Goal: Contribute content: Add original content to the website for others to see

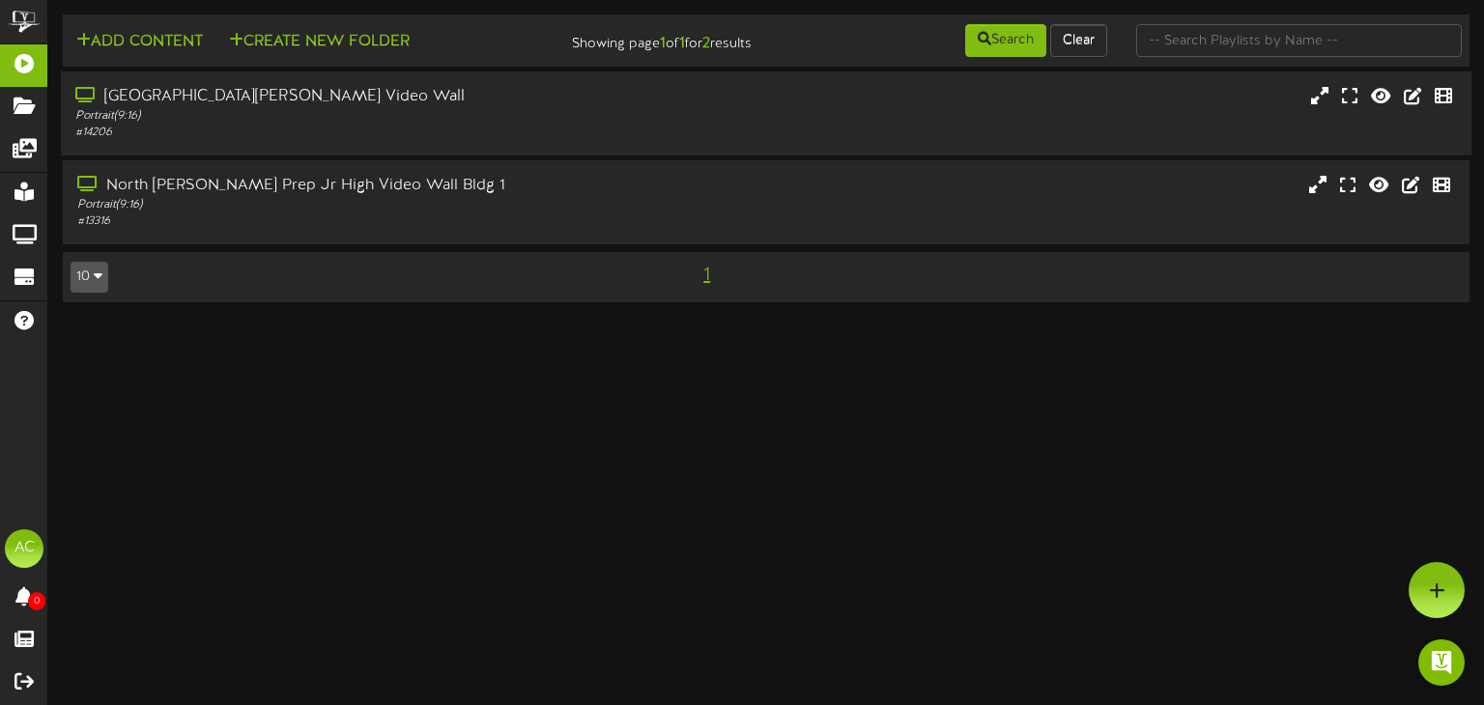
click at [434, 127] on div "# 14206" at bounding box center [354, 133] width 558 height 16
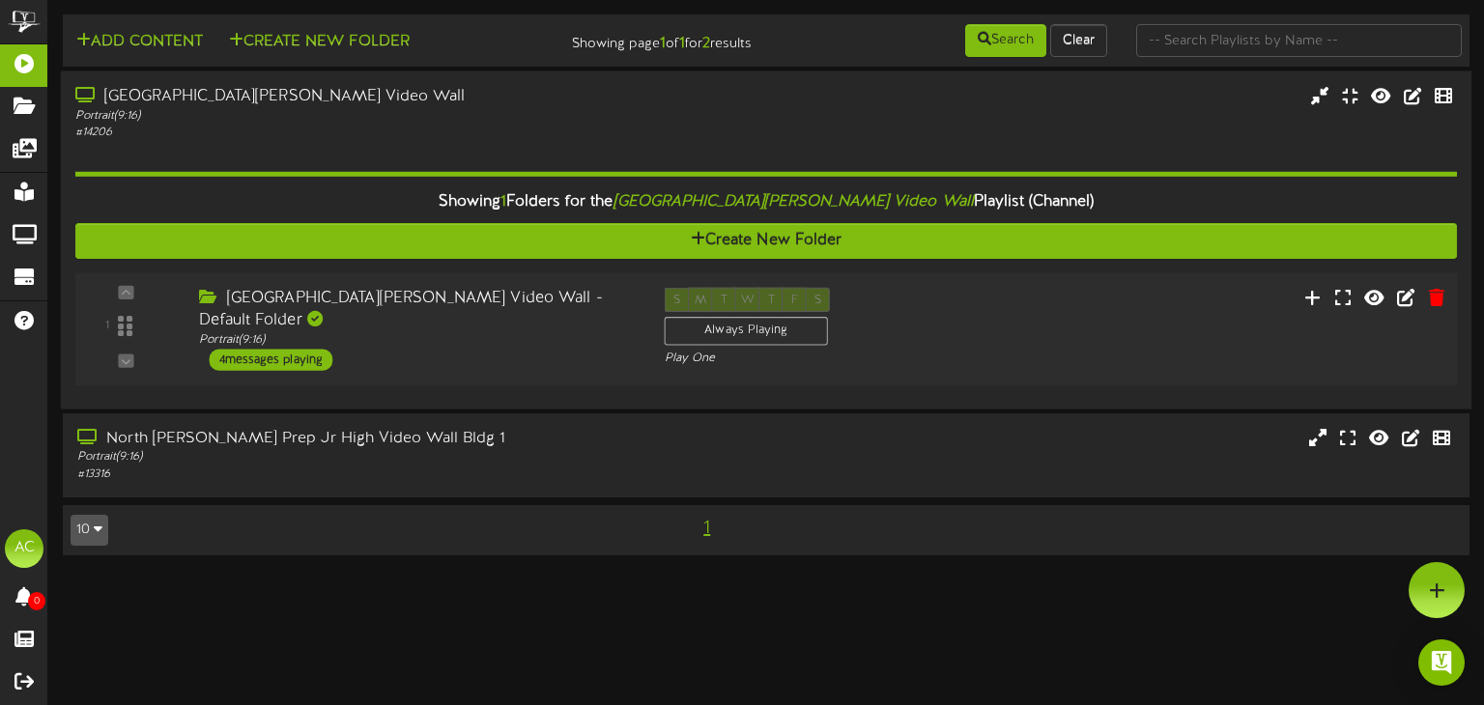
click at [267, 359] on div "4 messages playing" at bounding box center [271, 359] width 124 height 21
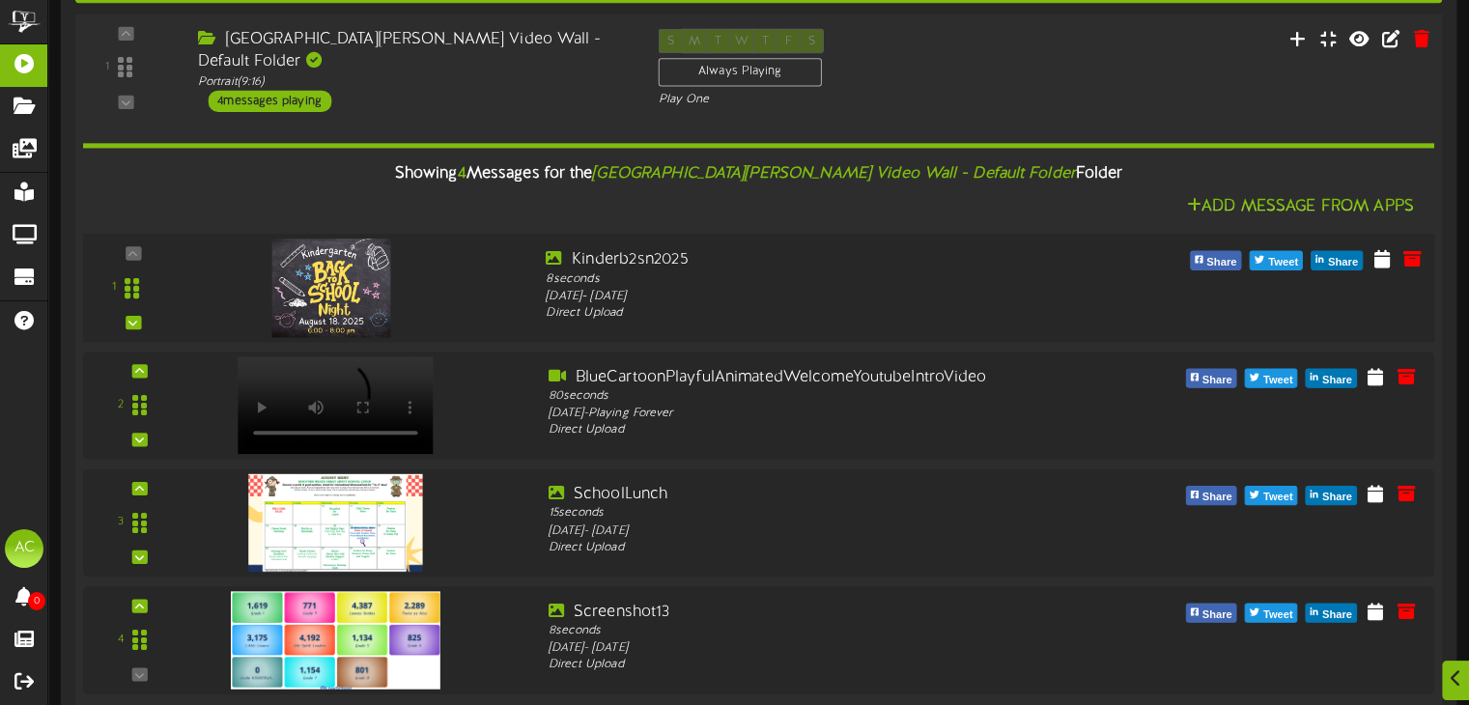
scroll to position [290, 0]
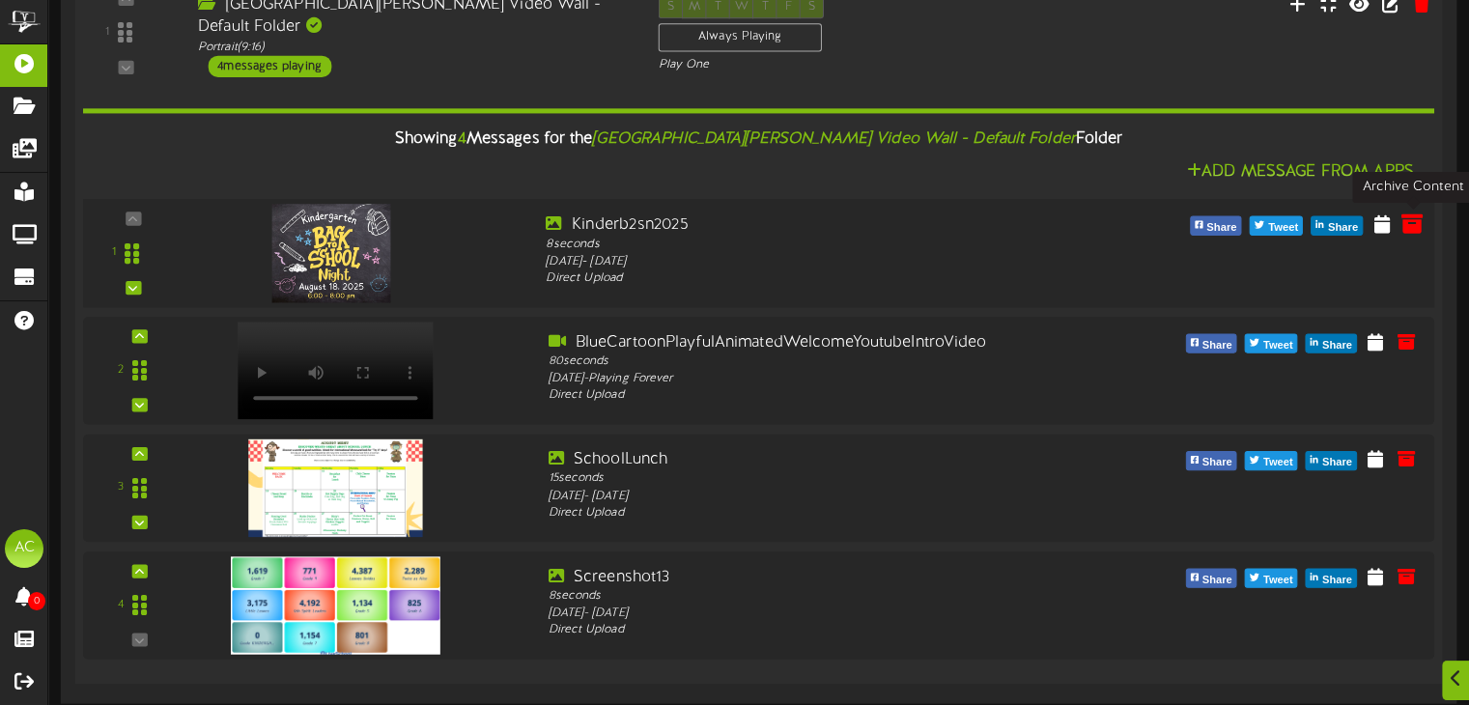
click at [1410, 226] on icon at bounding box center [1412, 222] width 21 height 21
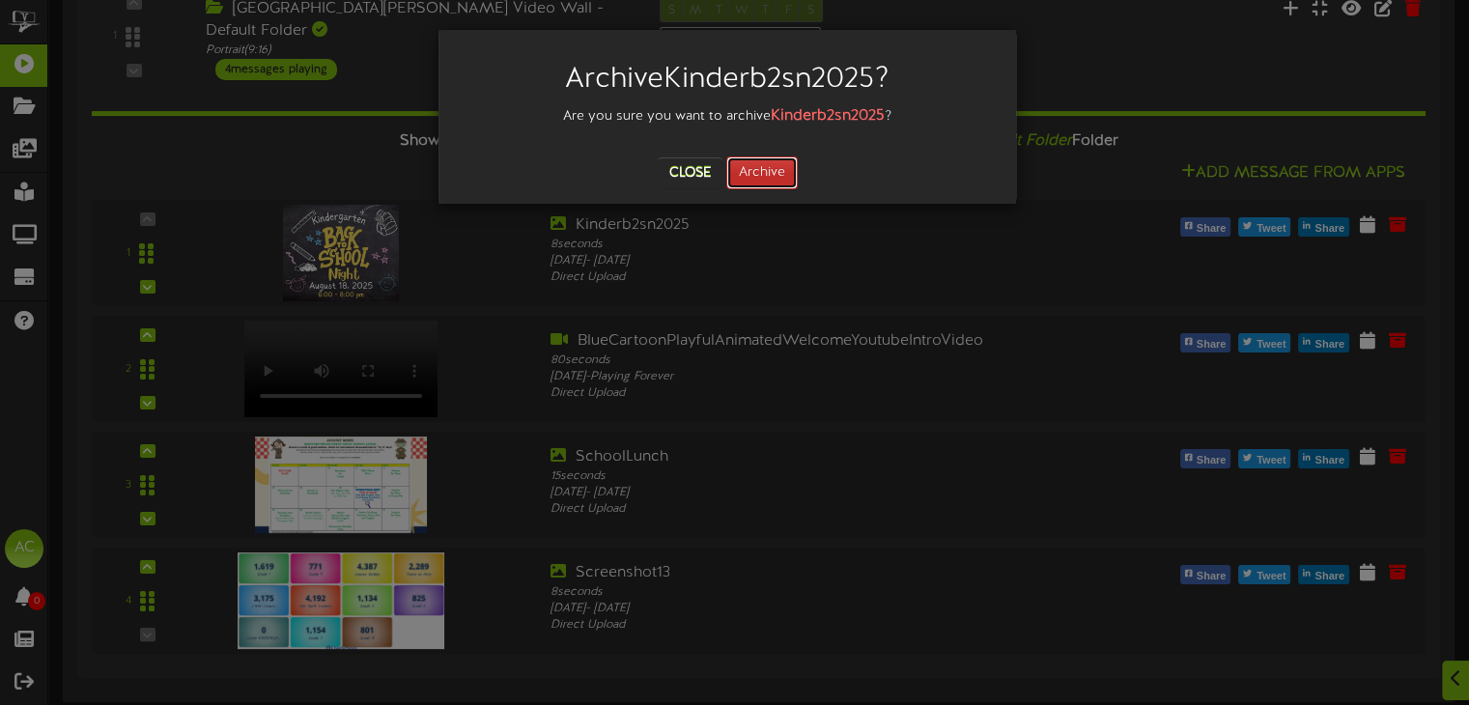
click at [765, 176] on button "Archive" at bounding box center [761, 172] width 71 height 33
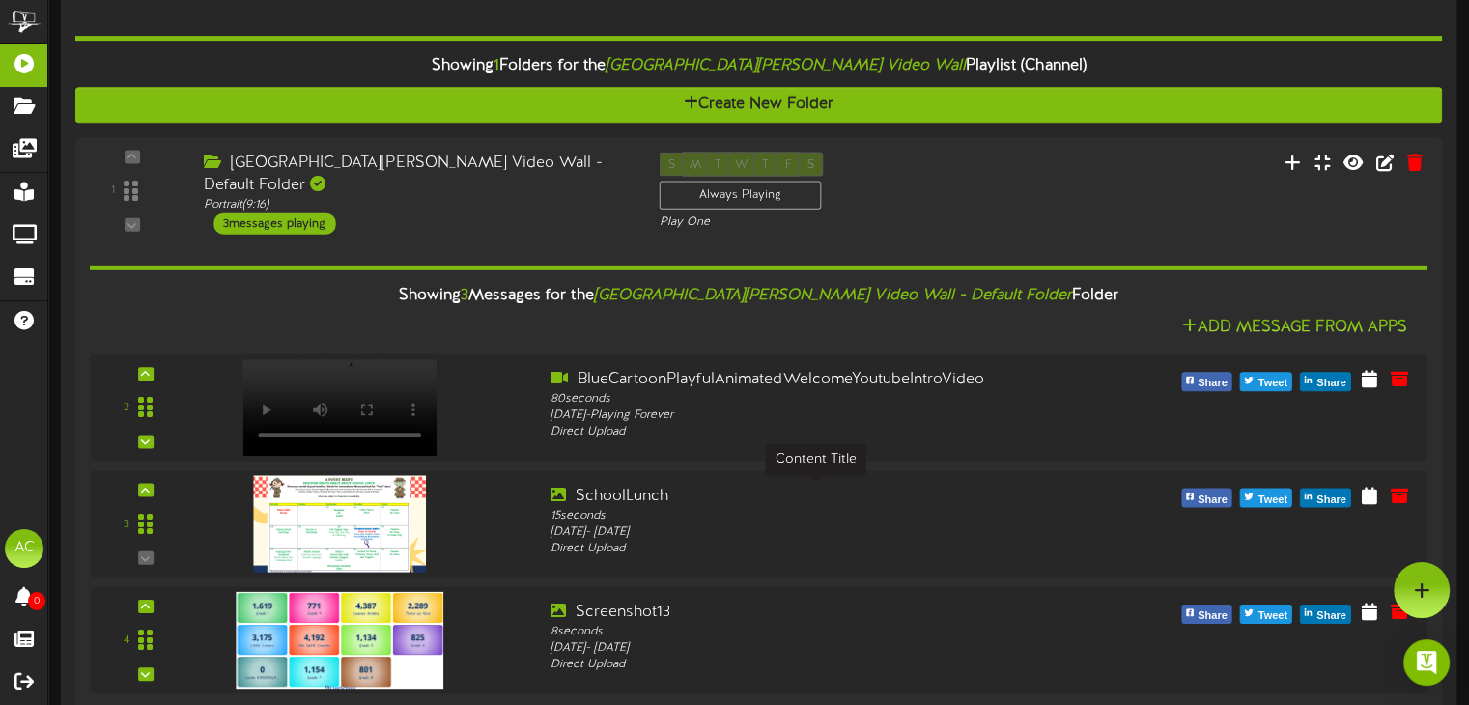
scroll to position [0, 0]
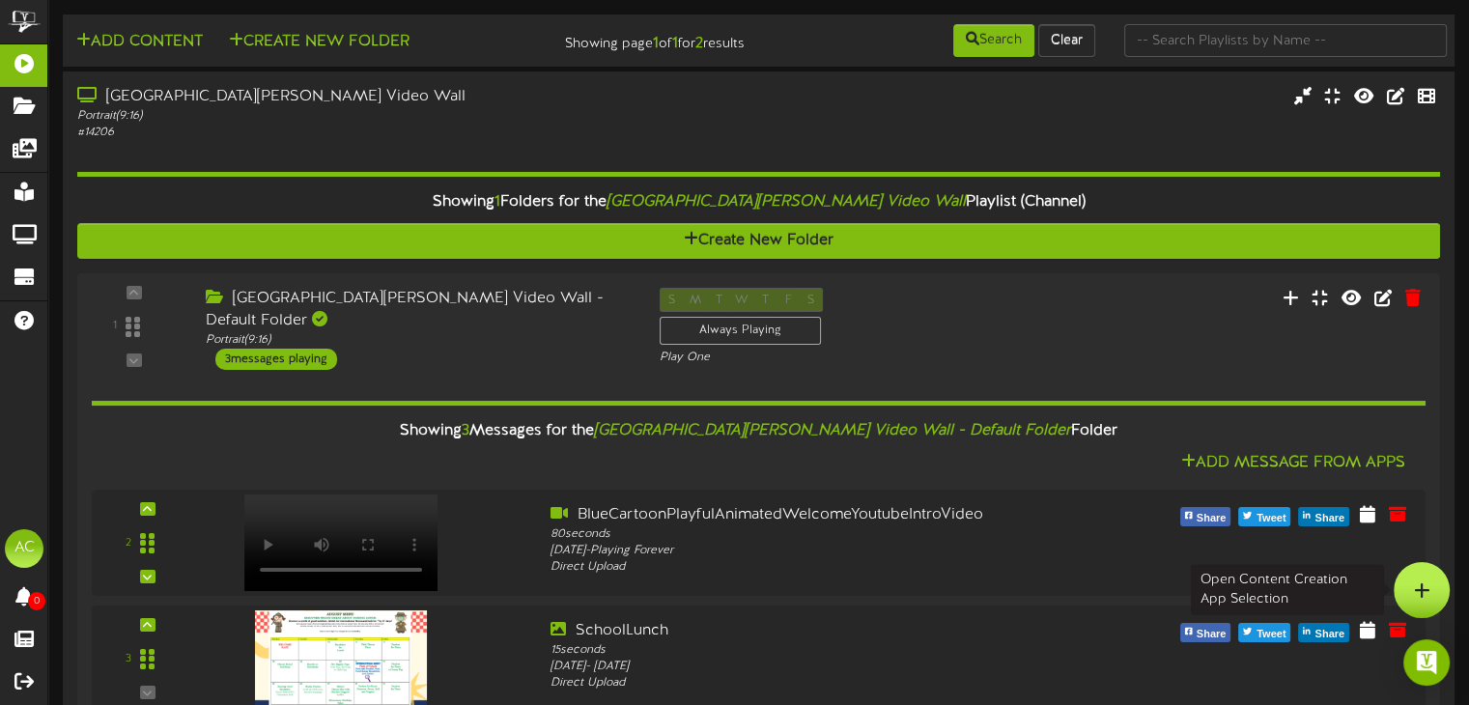
click at [1412, 573] on div at bounding box center [1422, 590] width 56 height 56
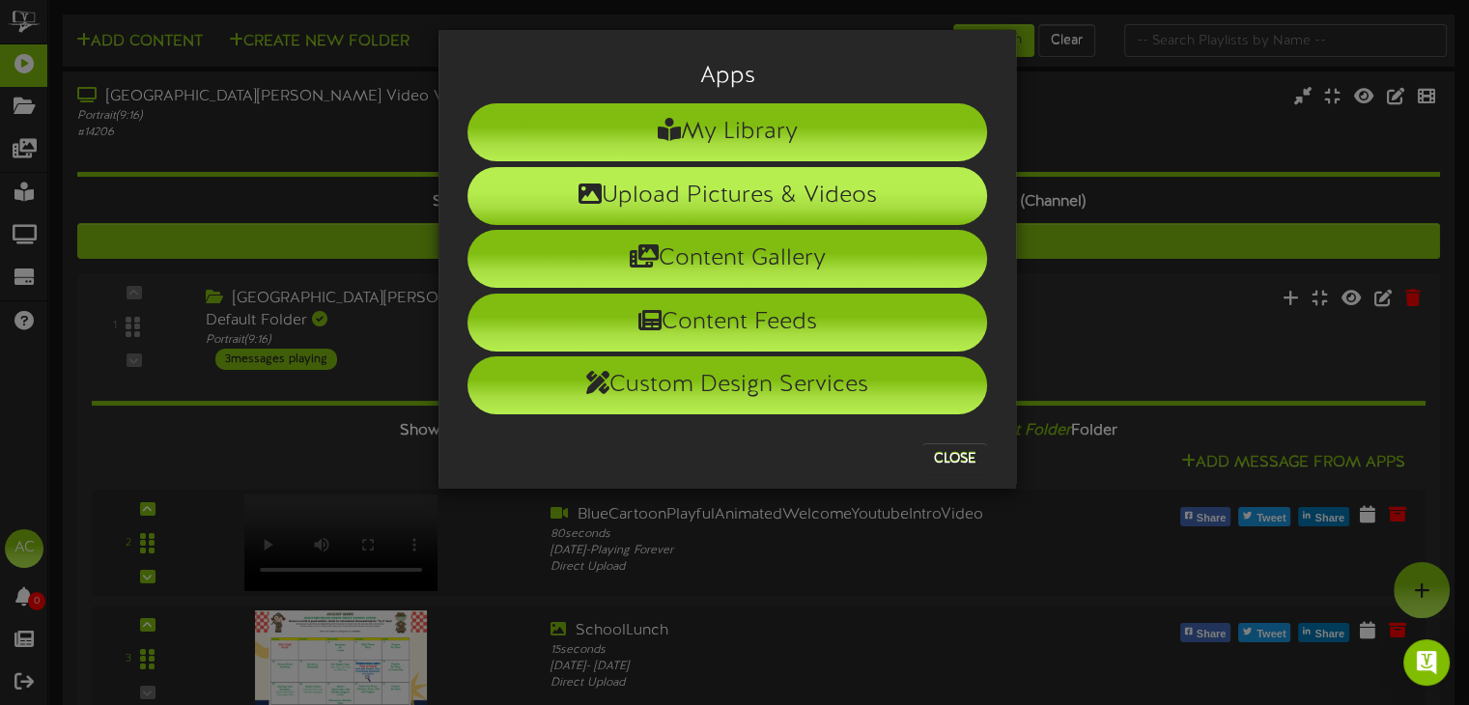
click at [747, 184] on li "Upload Pictures & Videos" at bounding box center [728, 196] width 520 height 58
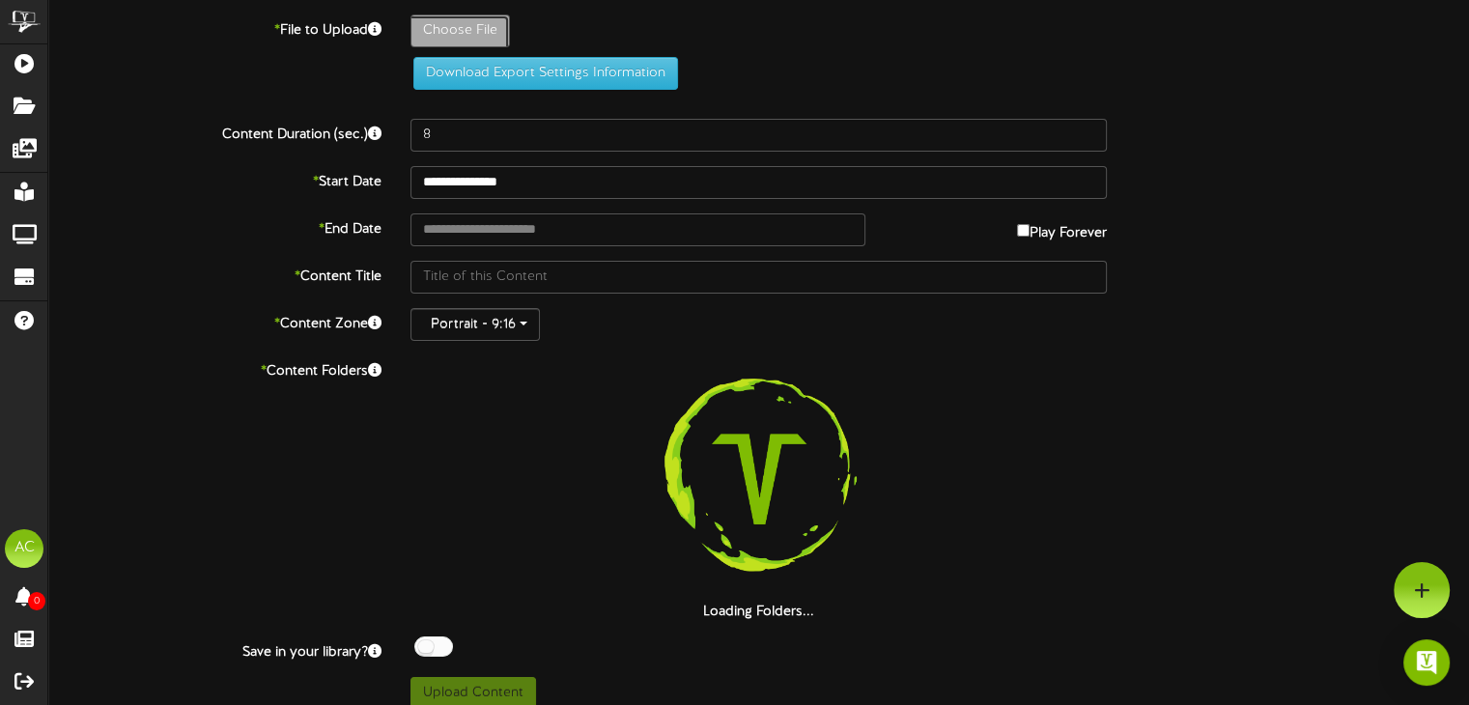
type input "**********"
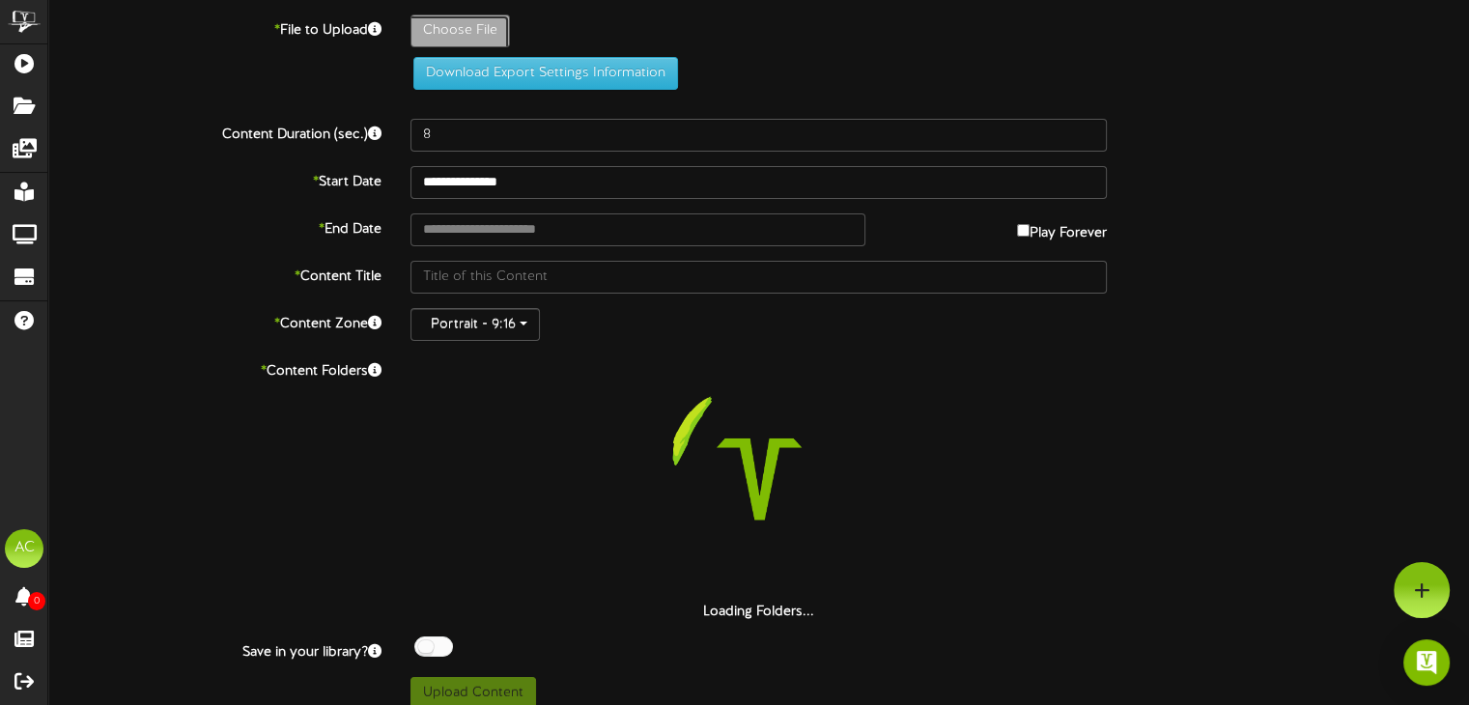
type input "thumbnail_image"
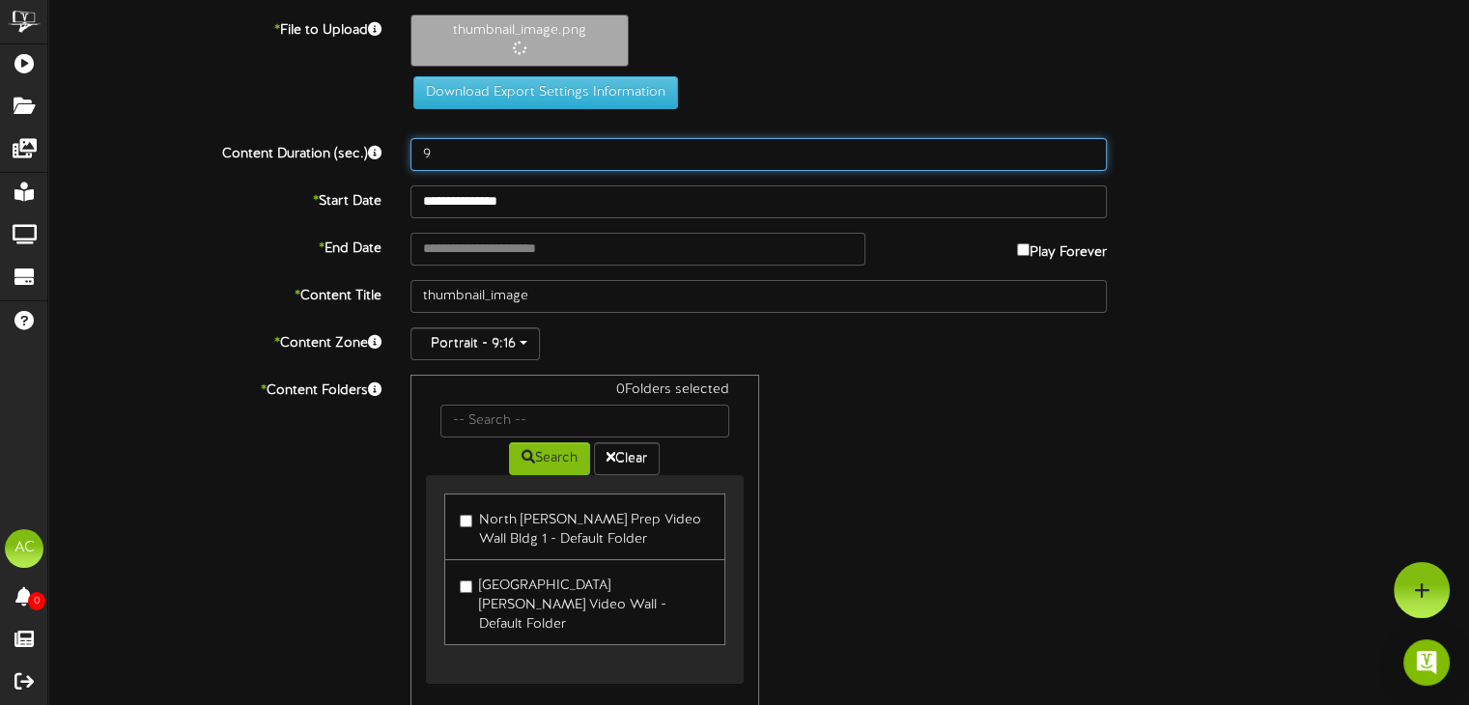
click at [1082, 150] on input "9" at bounding box center [759, 154] width 696 height 33
click at [1082, 150] on input "10" at bounding box center [759, 154] width 696 height 33
click at [1082, 150] on input "11" at bounding box center [759, 154] width 696 height 33
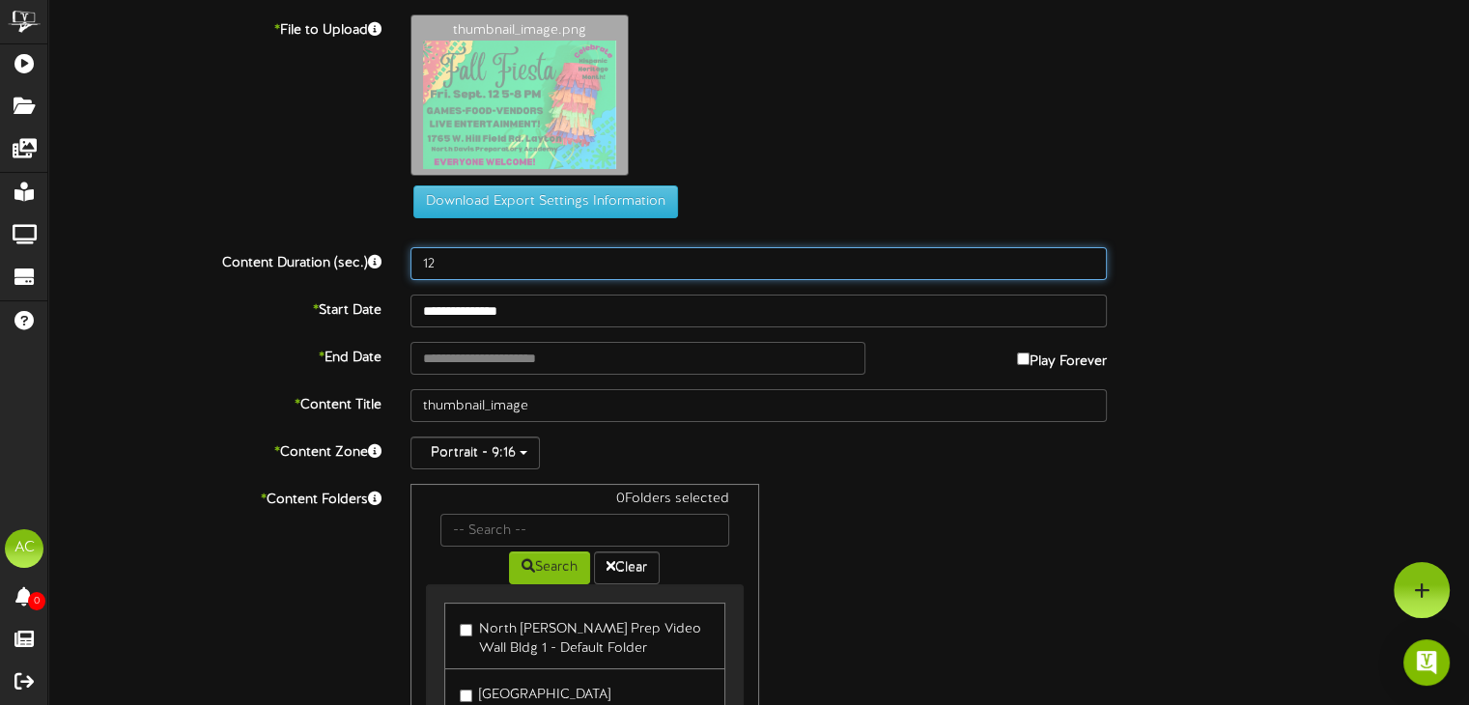
click at [1089, 260] on input "12" at bounding box center [759, 263] width 696 height 33
click at [1089, 260] on input "13" at bounding box center [759, 263] width 696 height 33
click at [1090, 260] on input "14" at bounding box center [759, 263] width 696 height 33
type input "15"
click at [1090, 260] on input "15" at bounding box center [759, 263] width 696 height 33
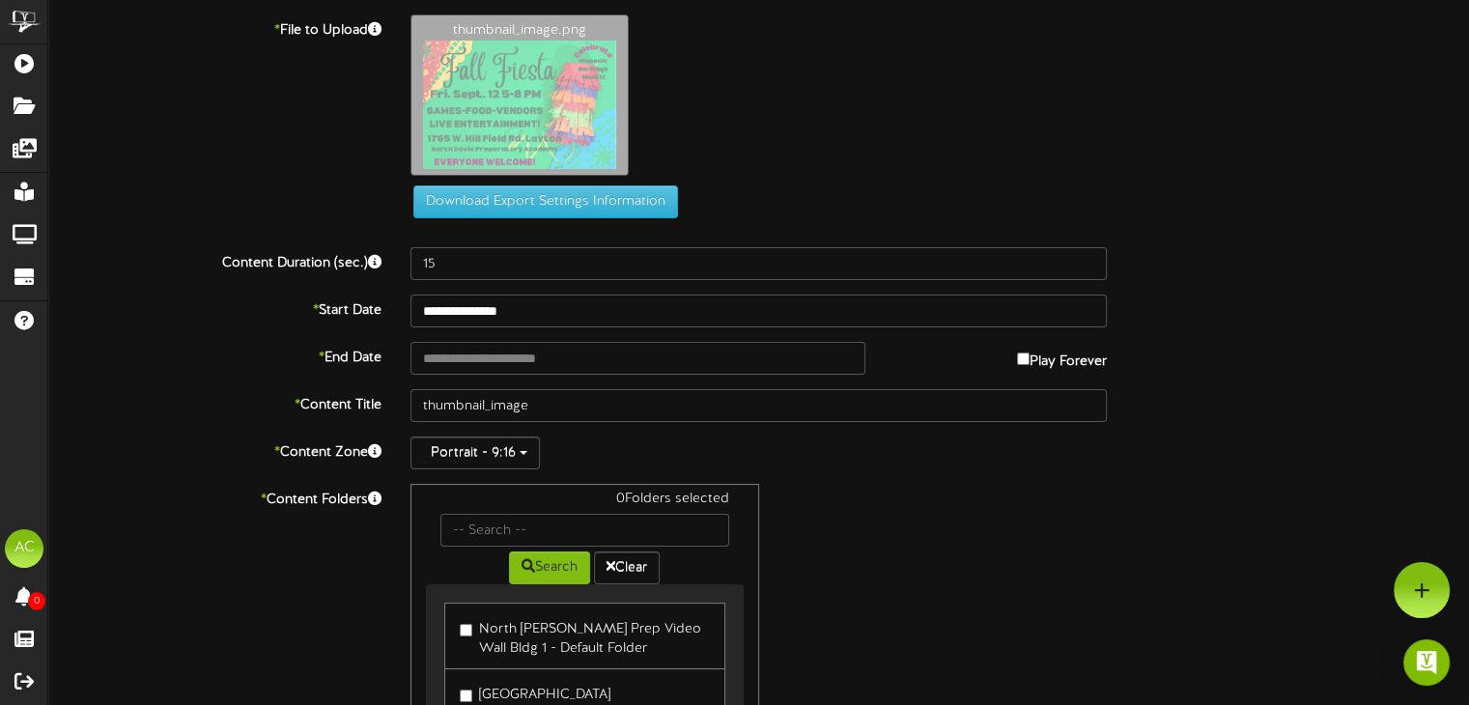
click at [1082, 365] on label "Play Forever" at bounding box center [1062, 357] width 90 height 30
type input "**********"
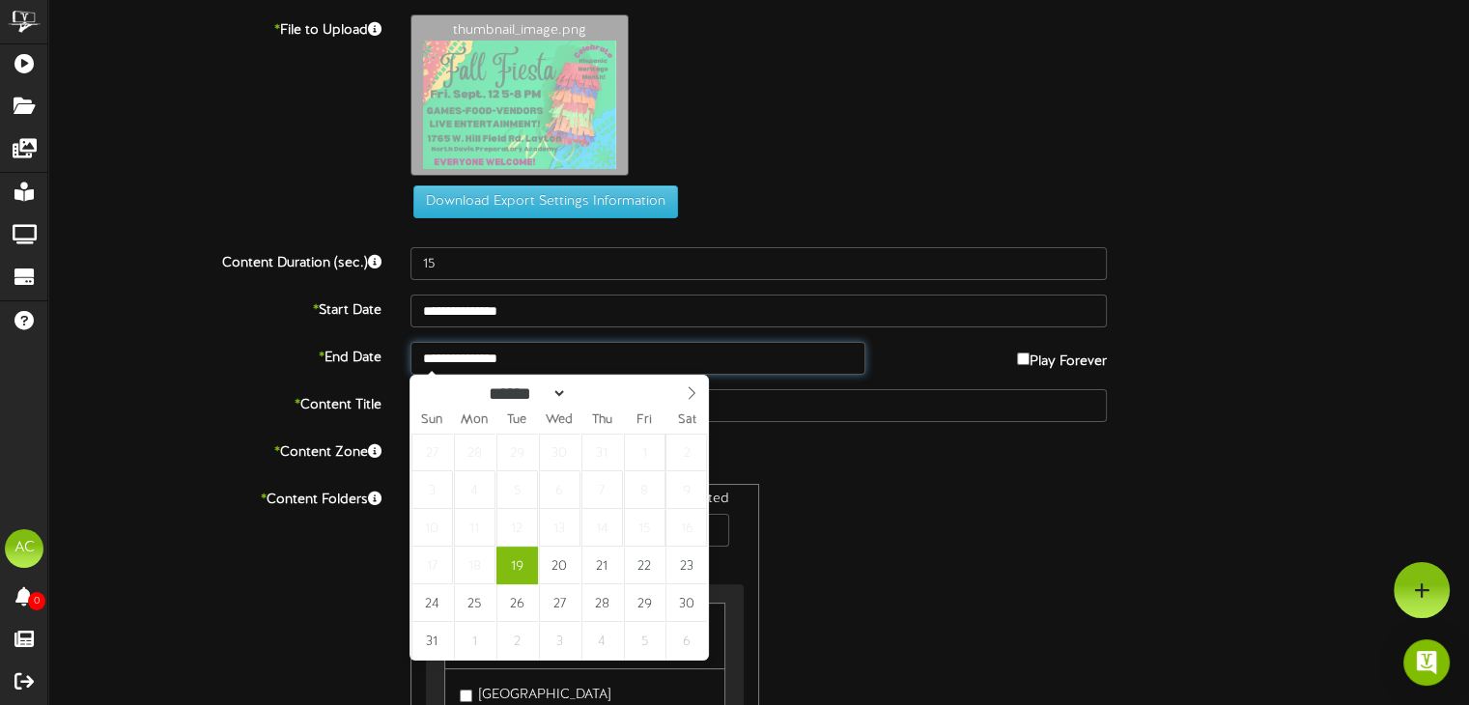
click at [539, 363] on input "**********" at bounding box center [638, 358] width 454 height 33
select select "*"
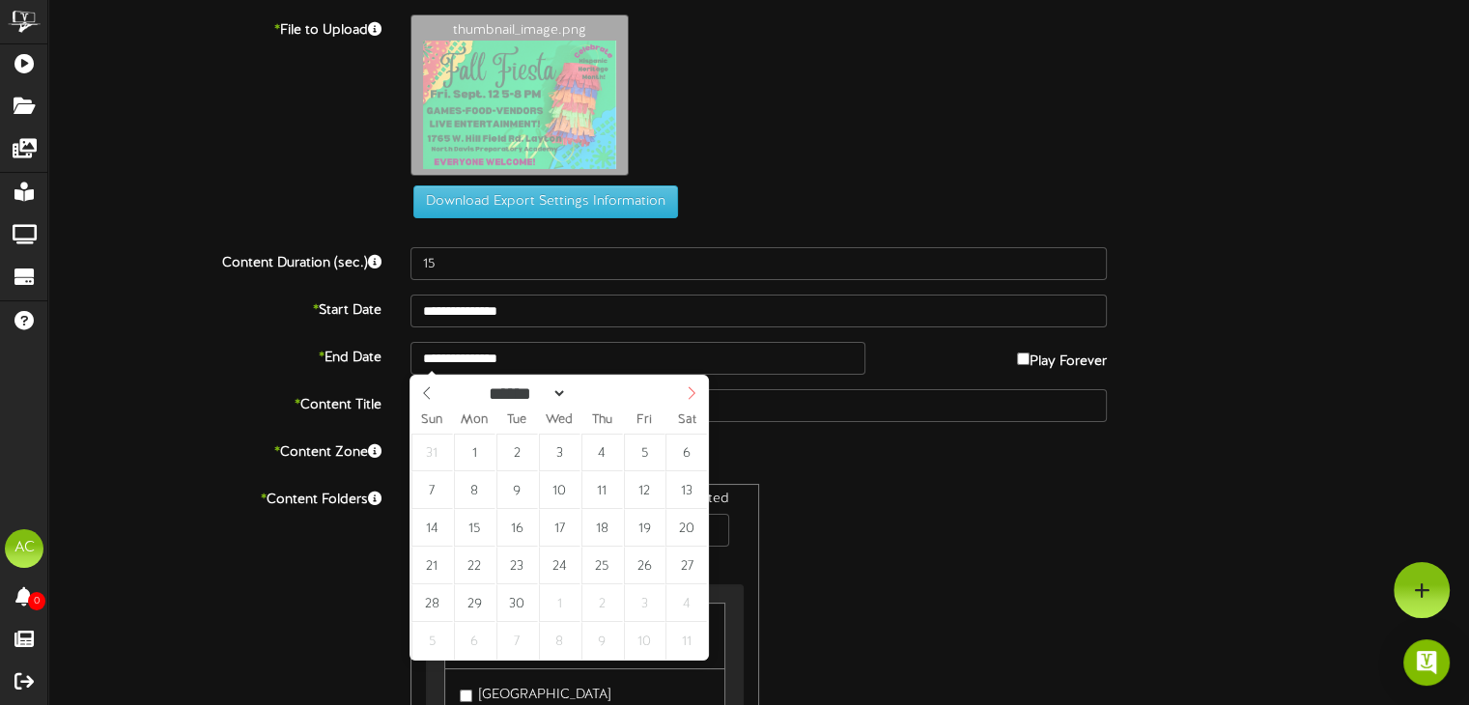
click at [692, 396] on icon at bounding box center [692, 393] width 14 height 14
type input "**********"
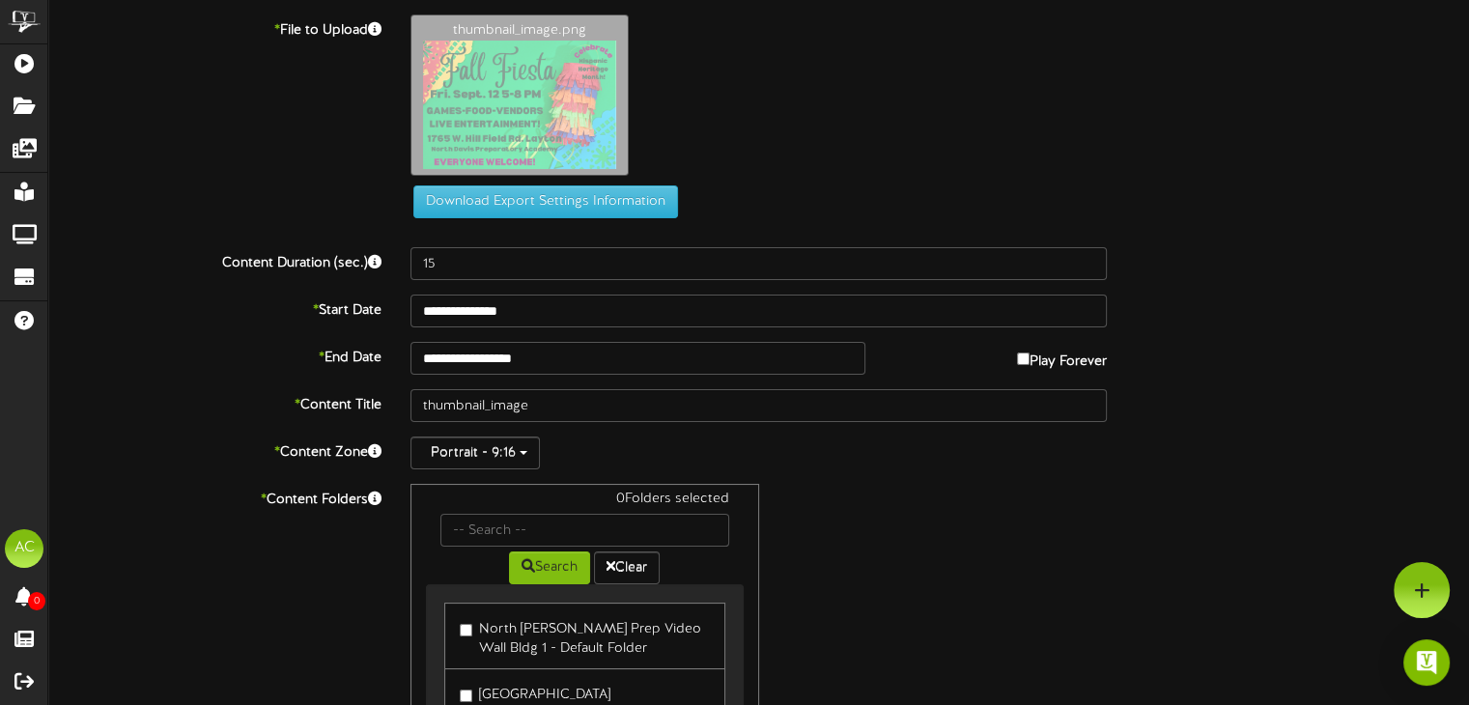
click at [1004, 542] on div "0 Folders selected Search Clear North Davis Prep Video Wall Bldg 1 - Default Fo…" at bounding box center [758, 650] width 725 height 333
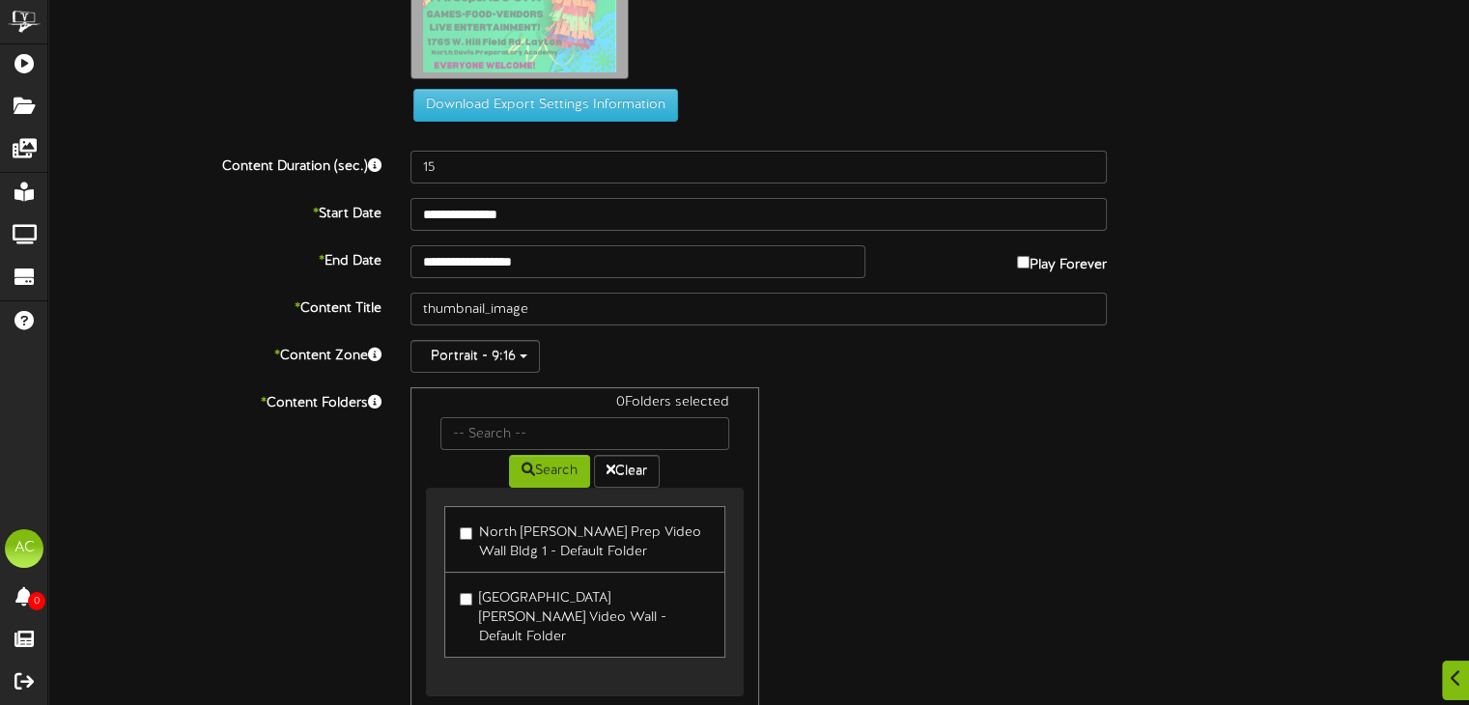
click at [472, 597] on label "[GEOGRAPHIC_DATA][PERSON_NAME] Video Wall - Default Folder" at bounding box center [584, 614] width 249 height 65
click at [1129, 499] on div "* Content Folders 1 Folders selected Search Clear North Davis Prep Video Wall B…" at bounding box center [759, 553] width 1450 height 333
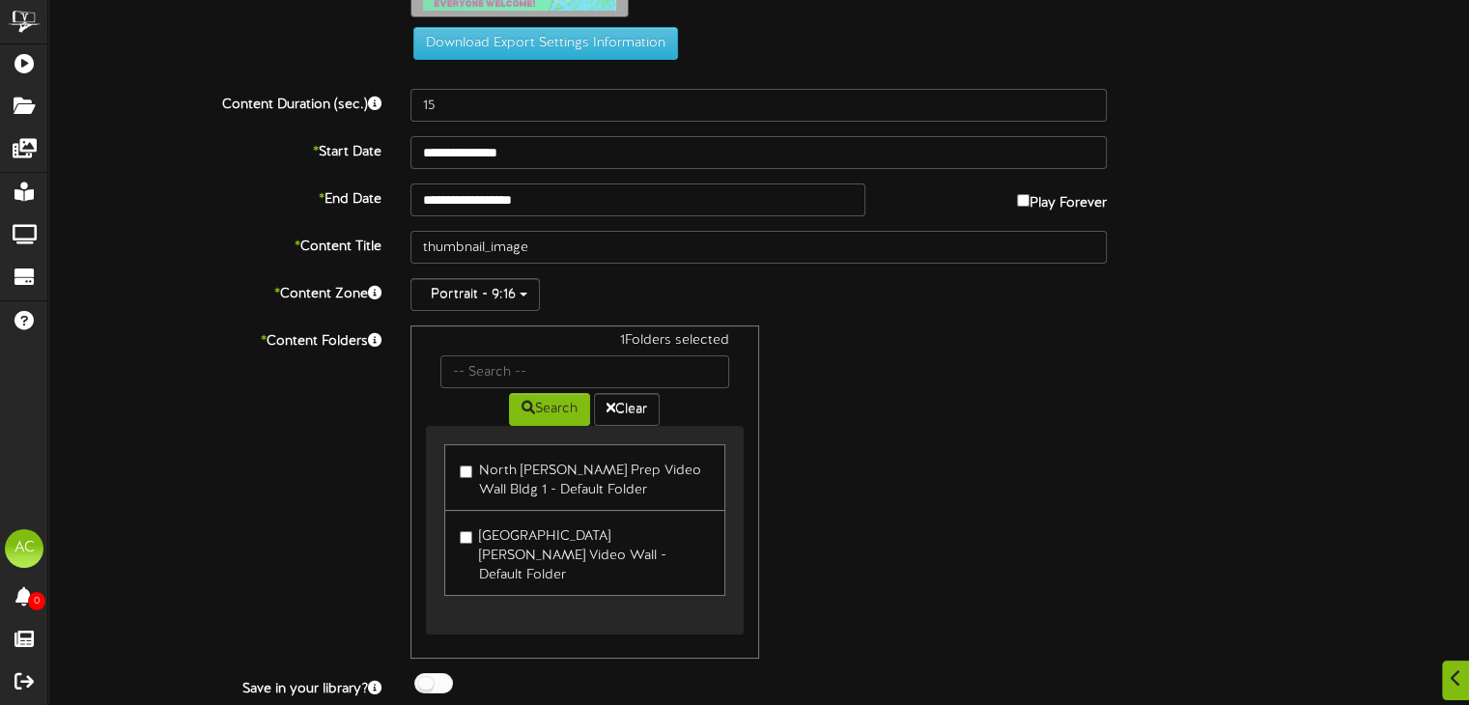
scroll to position [192, 0]
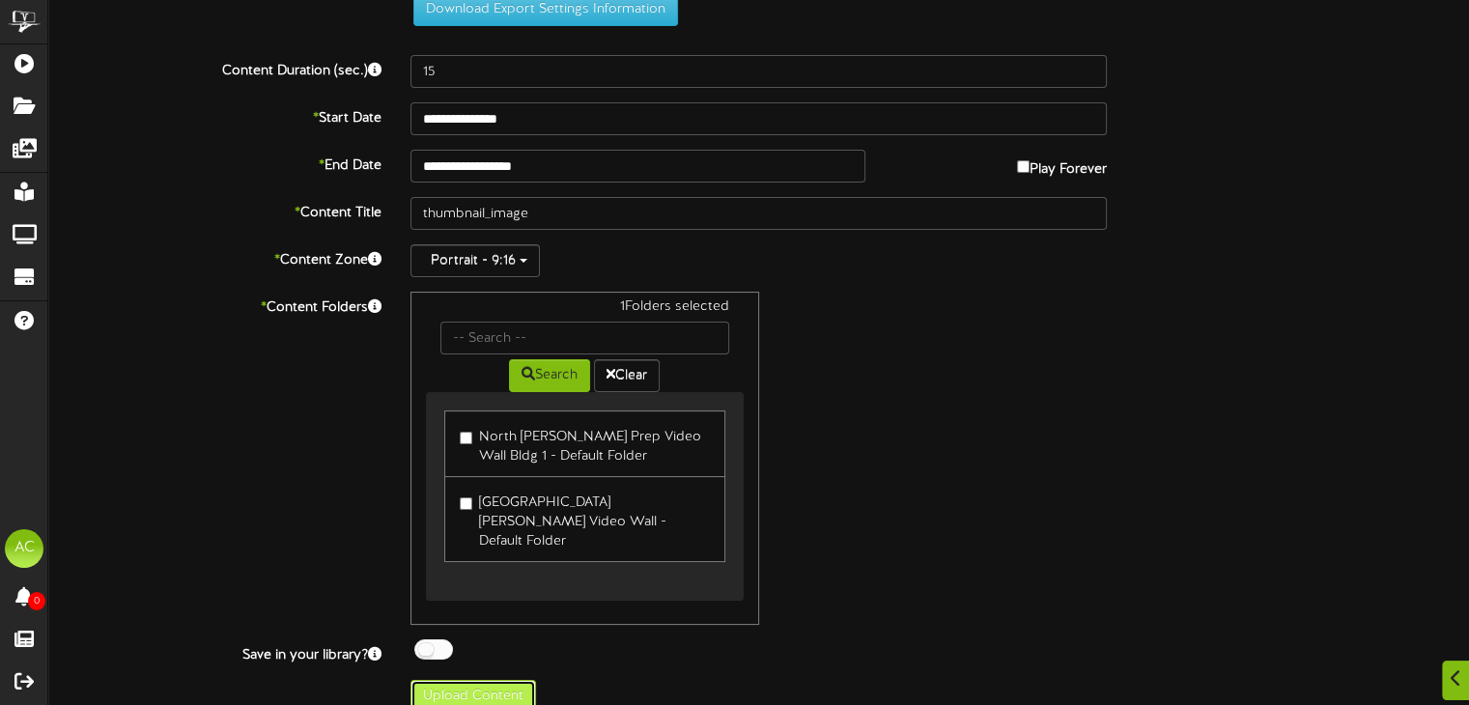
click at [462, 684] on button "Upload Content" at bounding box center [474, 696] width 126 height 33
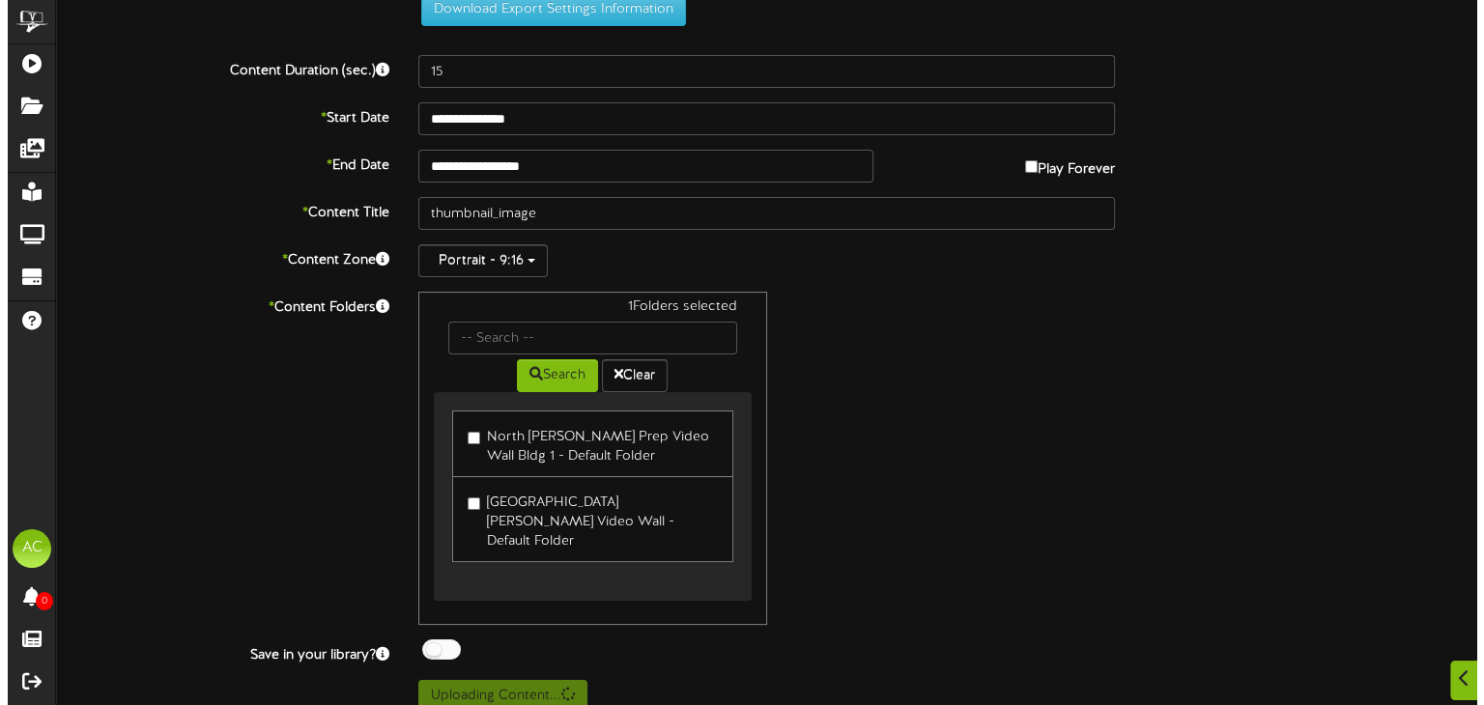
scroll to position [0, 0]
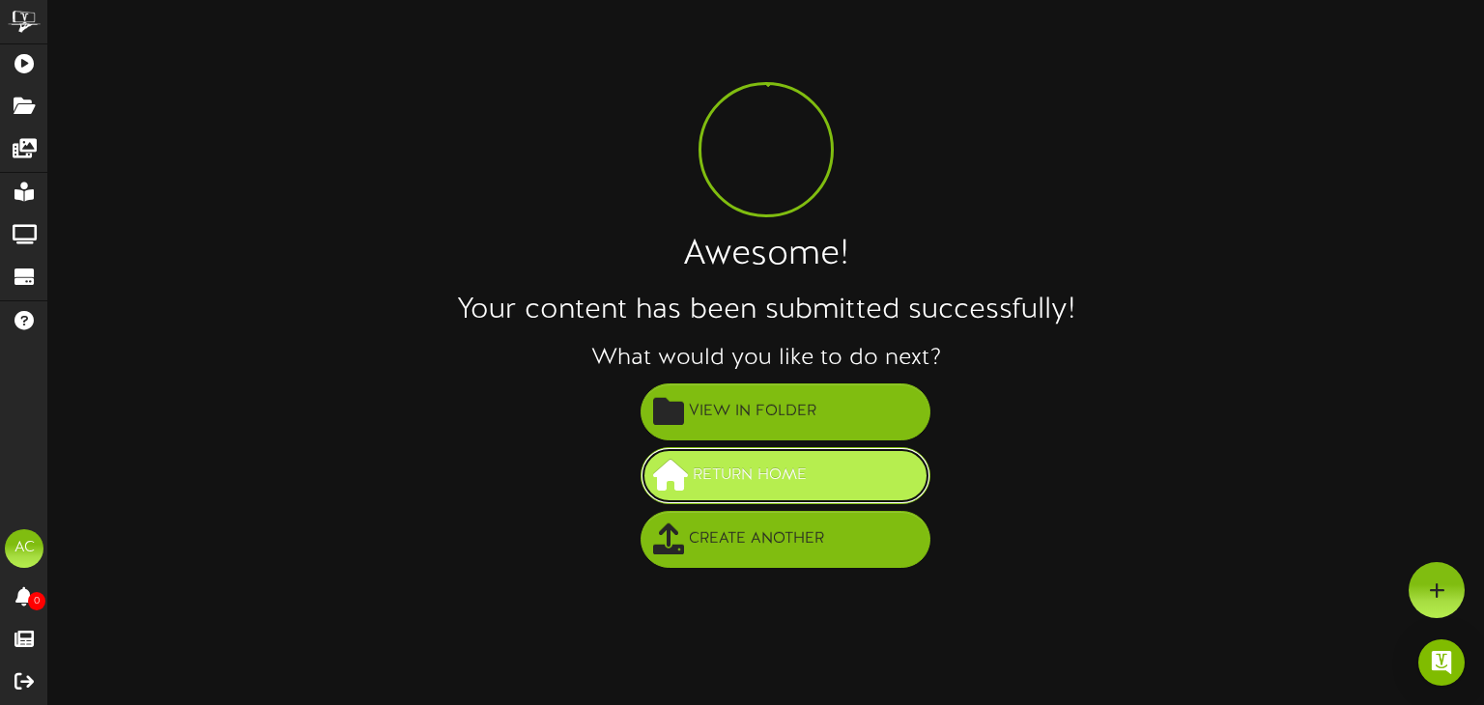
click at [844, 479] on button "Return Home" at bounding box center [785, 475] width 290 height 57
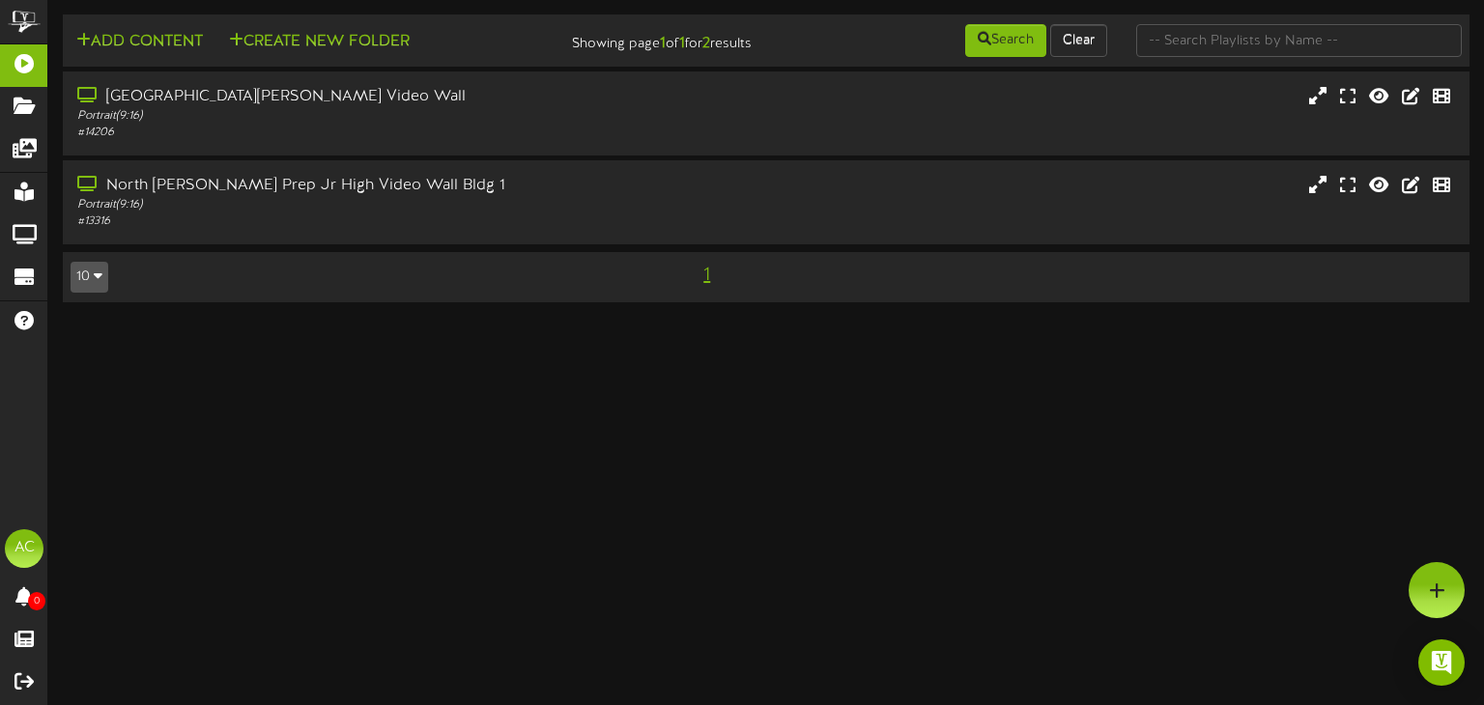
click at [382, 322] on html "ChannelValet Playlists Folders Messages My Library Groups Devices Help AC [PERS…" at bounding box center [742, 161] width 1484 height 322
click at [233, 108] on div "Portrait ( 9:16 )" at bounding box center [354, 116] width 558 height 16
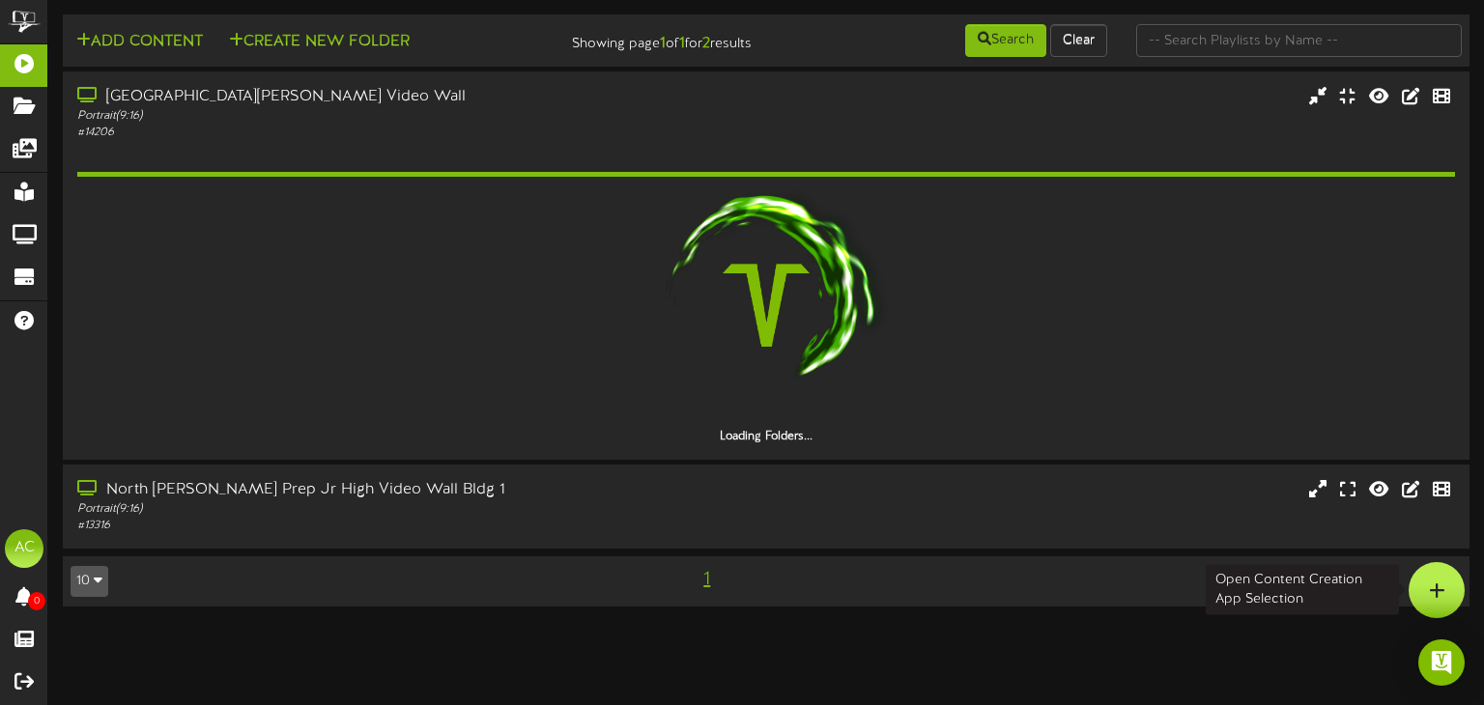
click at [1424, 578] on div at bounding box center [1436, 590] width 56 height 56
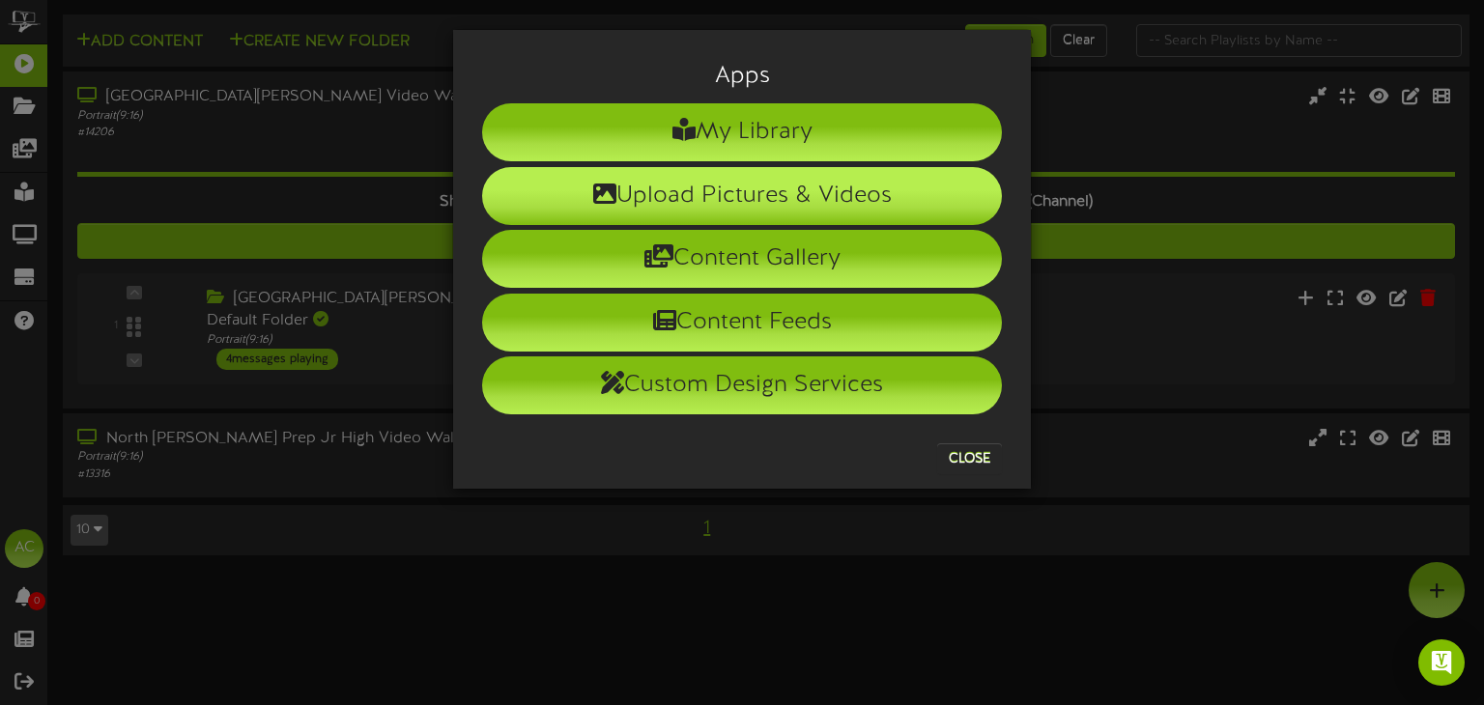
click at [749, 193] on li "Upload Pictures & Videos" at bounding box center [742, 196] width 520 height 58
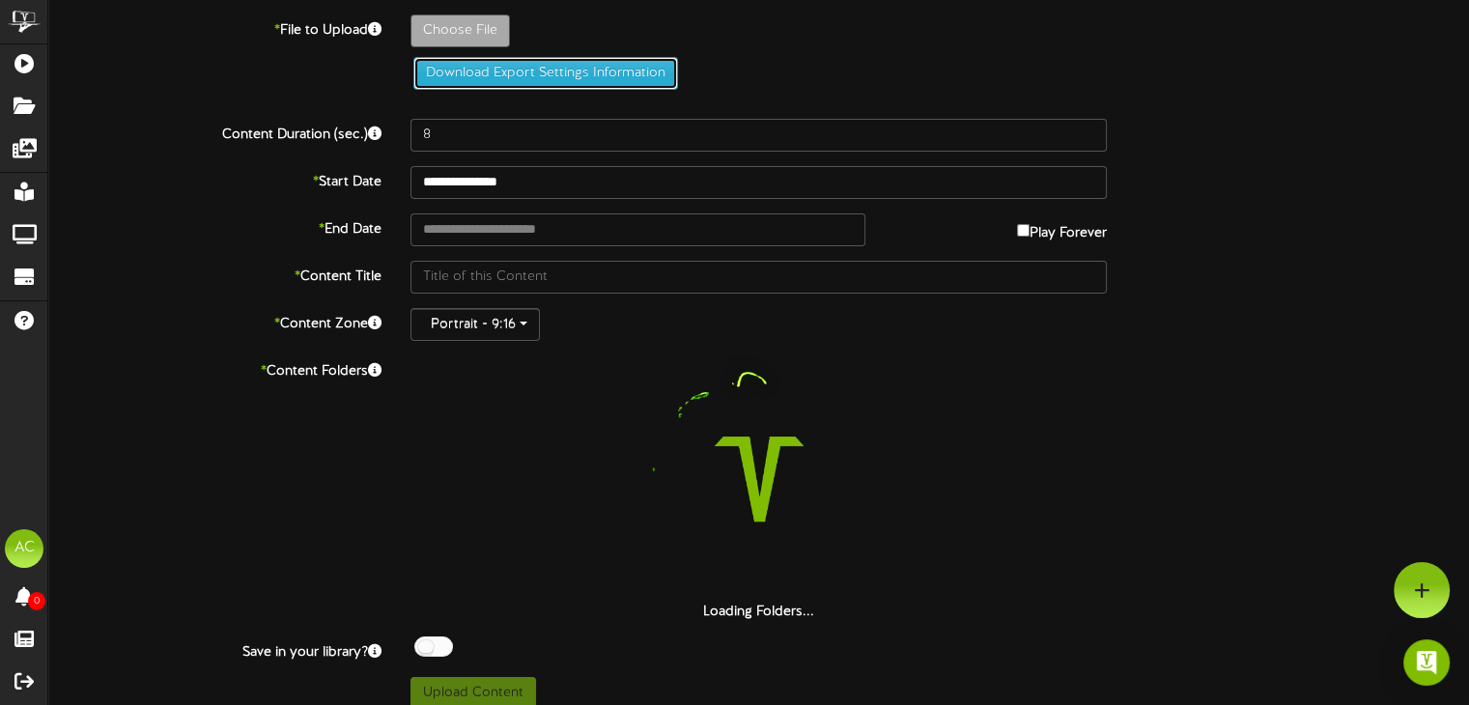
click at [525, 73] on button "Download Export Settings Information" at bounding box center [545, 73] width 265 height 33
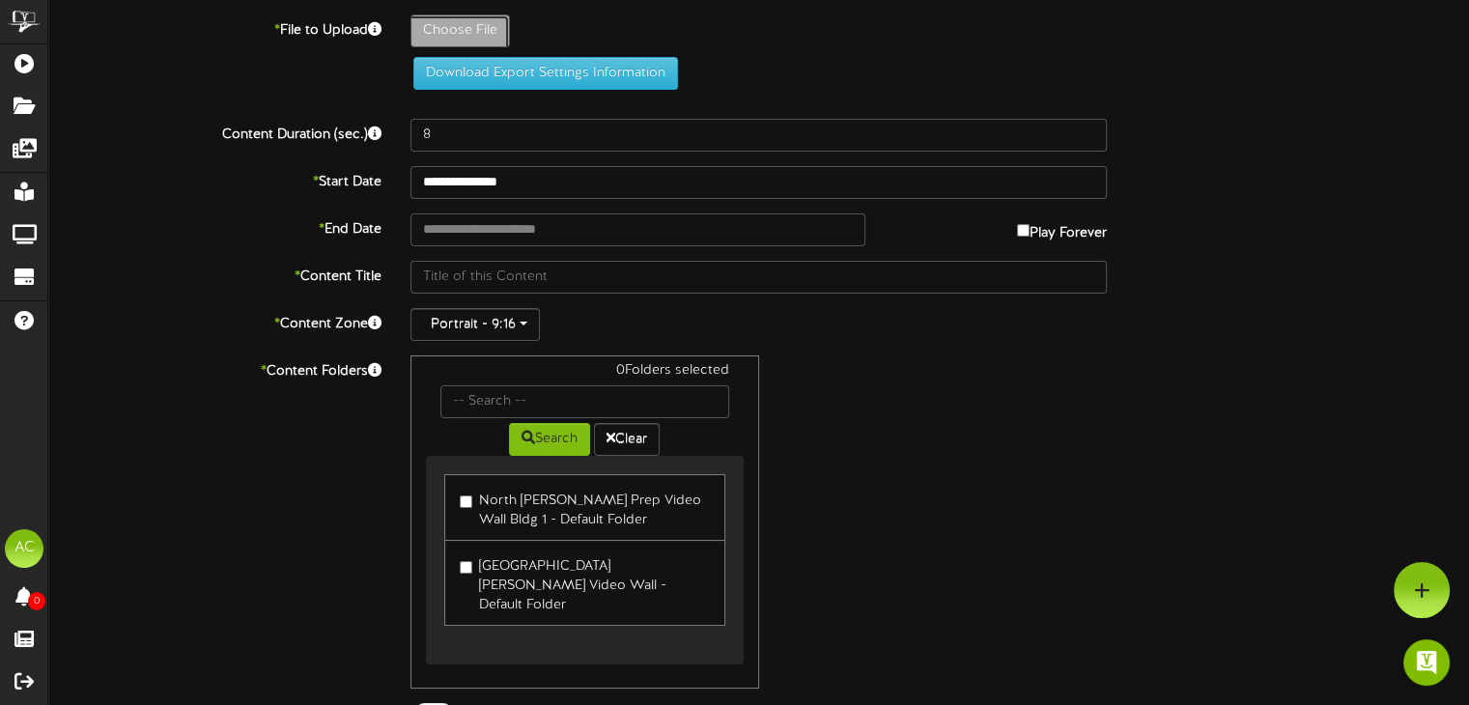
type input "**********"
type input "LiveSchoolVideo"
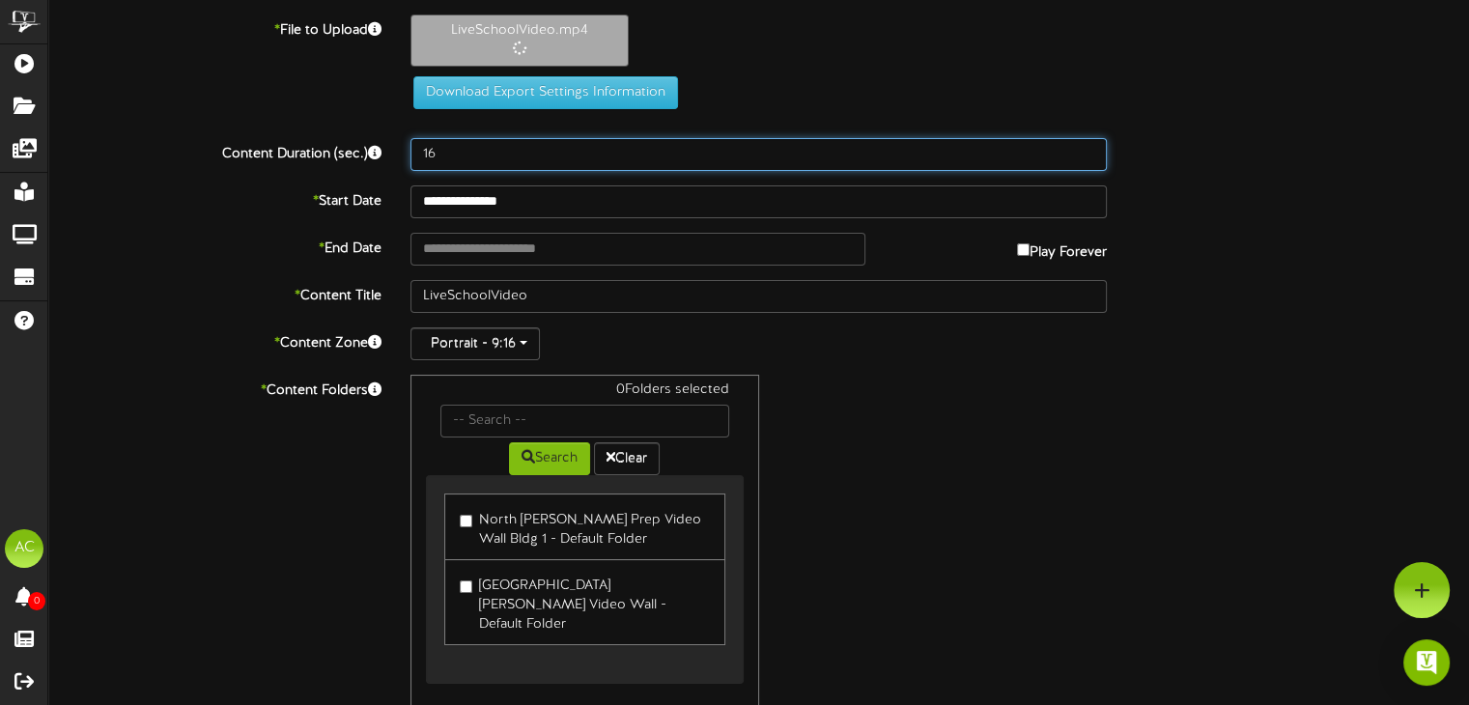
click at [1090, 149] on input "16" at bounding box center [759, 154] width 696 height 33
click at [1090, 149] on input "17" at bounding box center [759, 154] width 696 height 33
click at [1090, 149] on input "18" at bounding box center [759, 154] width 696 height 33
click at [1090, 149] on input "19" at bounding box center [759, 154] width 696 height 33
click at [1087, 160] on input "18" at bounding box center [759, 154] width 696 height 33
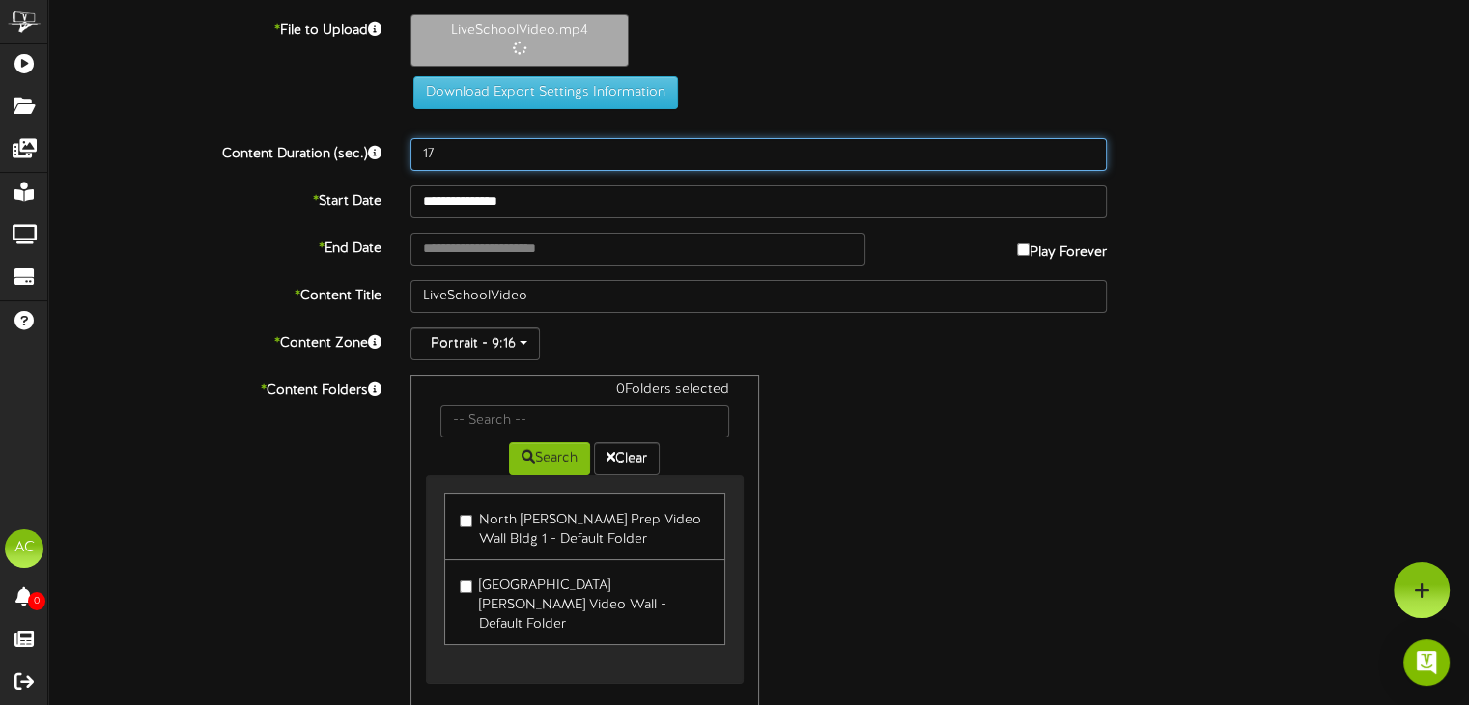
click at [1086, 159] on input "17" at bounding box center [759, 154] width 696 height 33
click at [1086, 159] on input "16" at bounding box center [759, 154] width 696 height 33
type input "15"
click at [1088, 159] on input "15" at bounding box center [759, 154] width 696 height 33
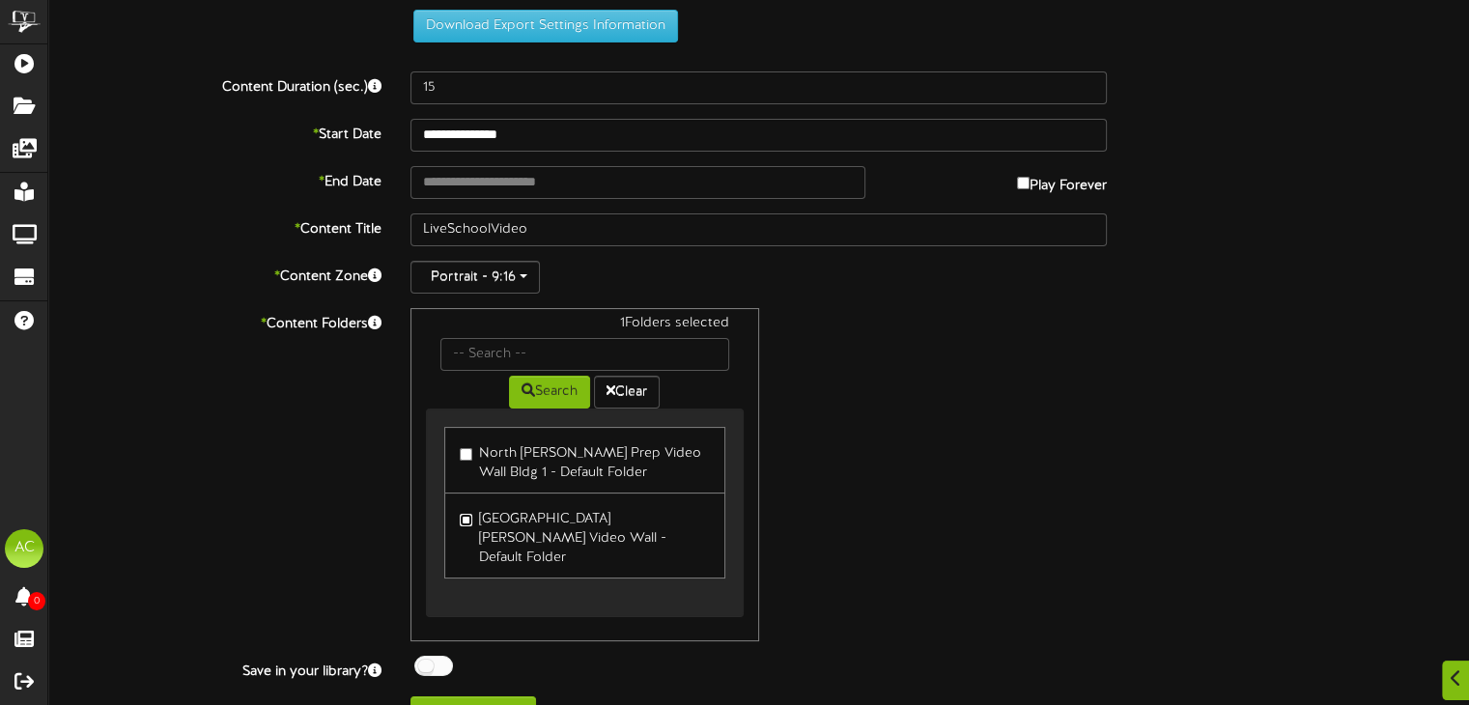
scroll to position [178, 0]
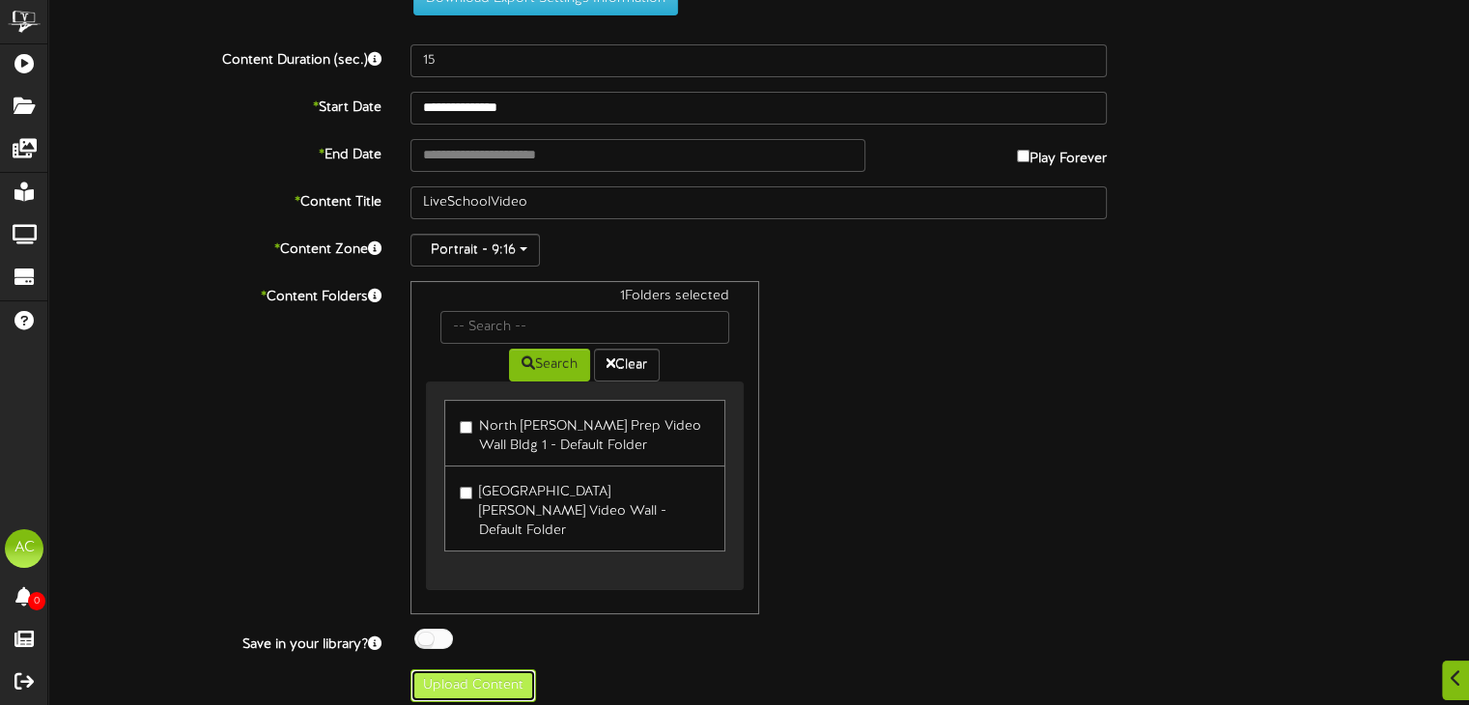
click at [468, 670] on button "Upload Content" at bounding box center [474, 685] width 126 height 33
type input "**********"
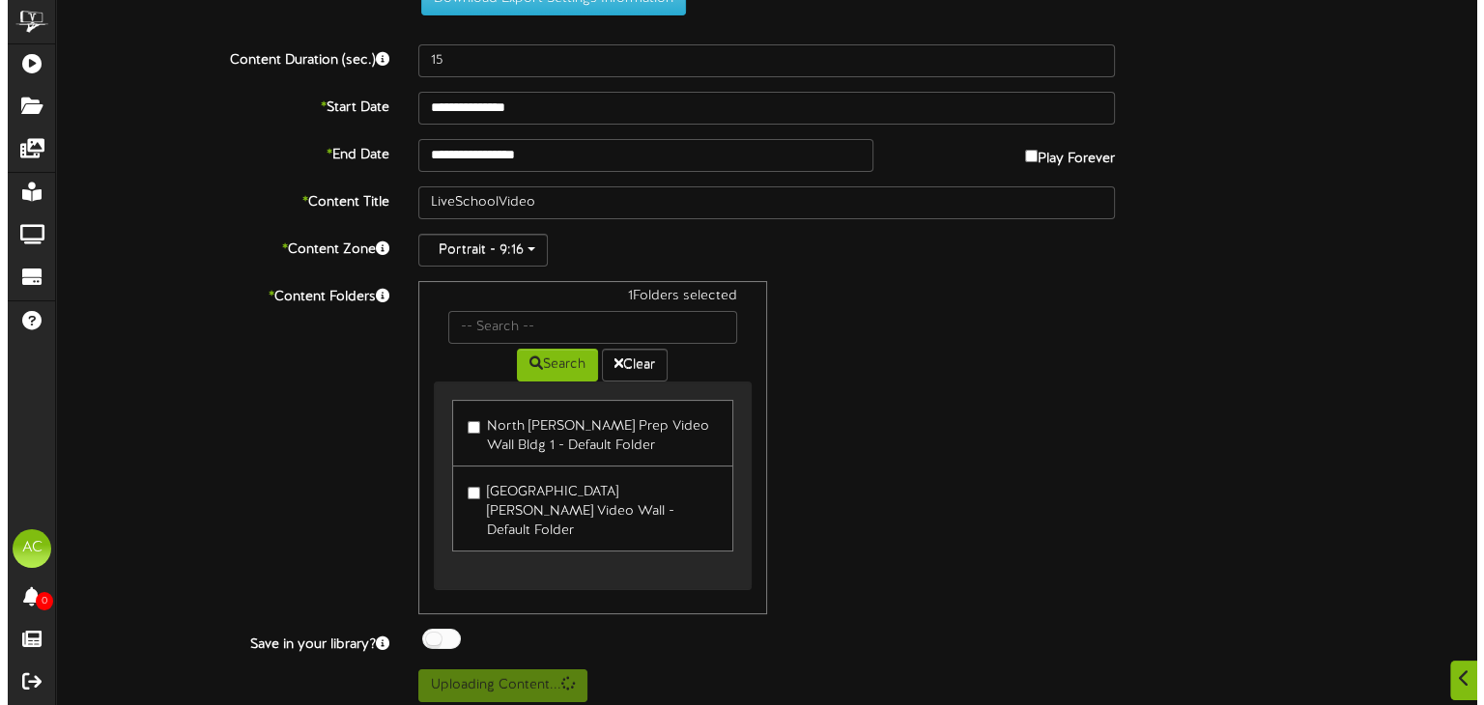
scroll to position [0, 0]
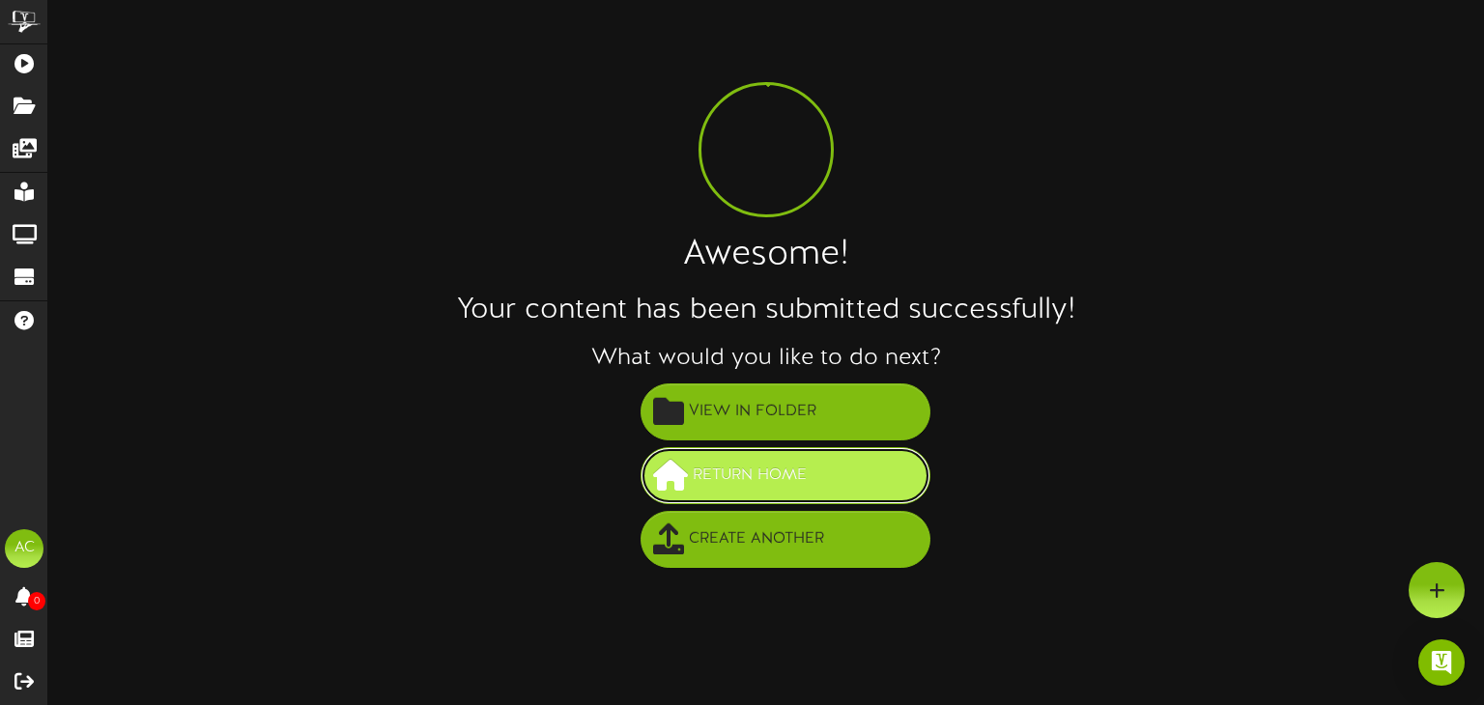
click at [759, 472] on span "Return Home" at bounding box center [750, 476] width 124 height 32
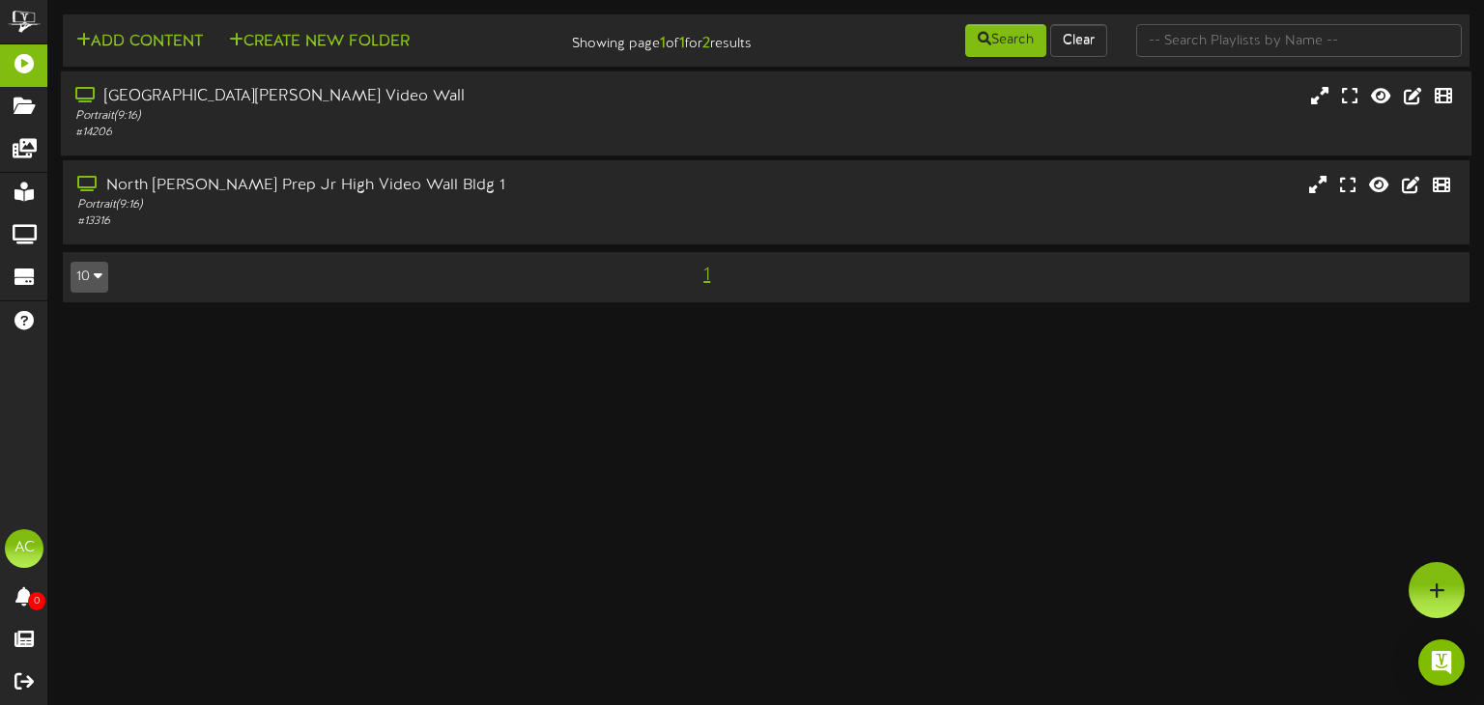
click at [390, 115] on div "Portrait ( 9:16 )" at bounding box center [354, 116] width 558 height 16
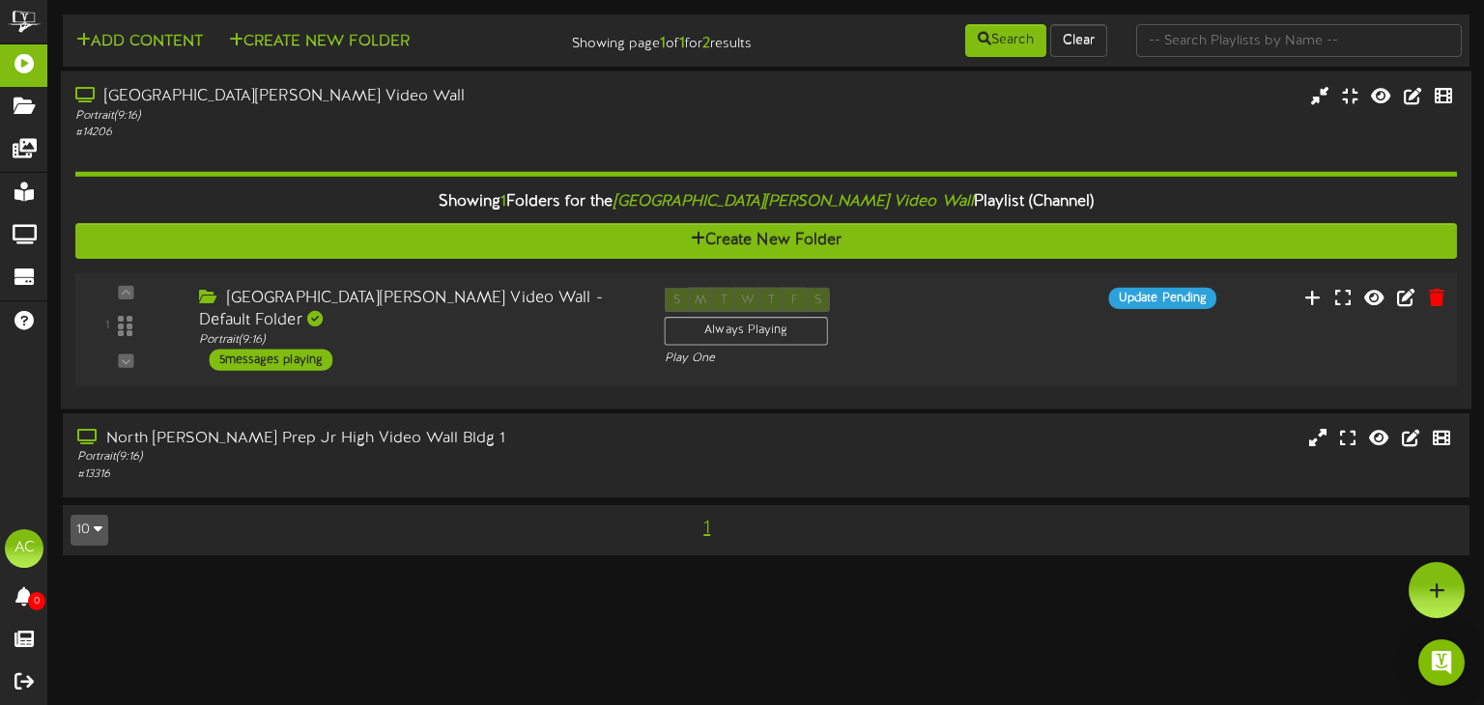
click at [416, 326] on div "[GEOGRAPHIC_DATA][PERSON_NAME] Video Wall - Default Folder" at bounding box center [417, 310] width 436 height 44
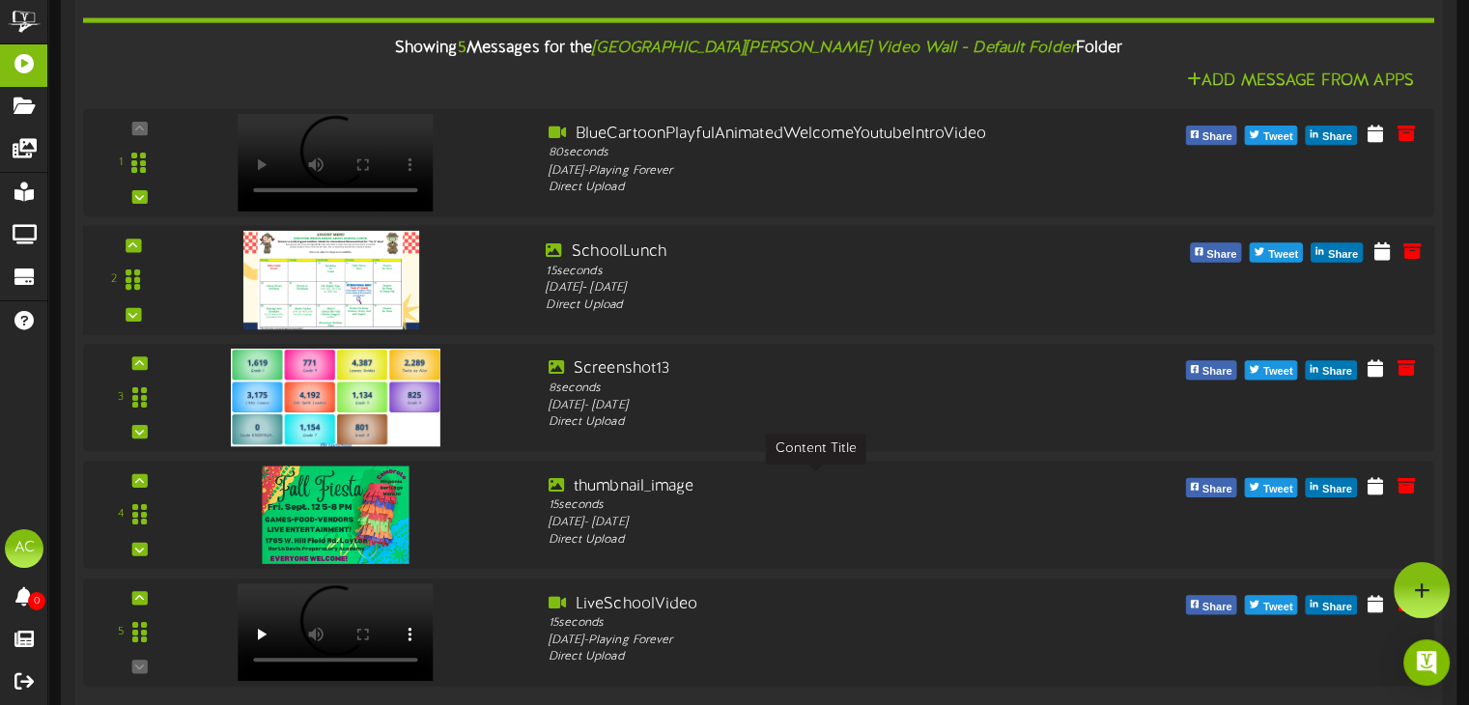
scroll to position [375, 0]
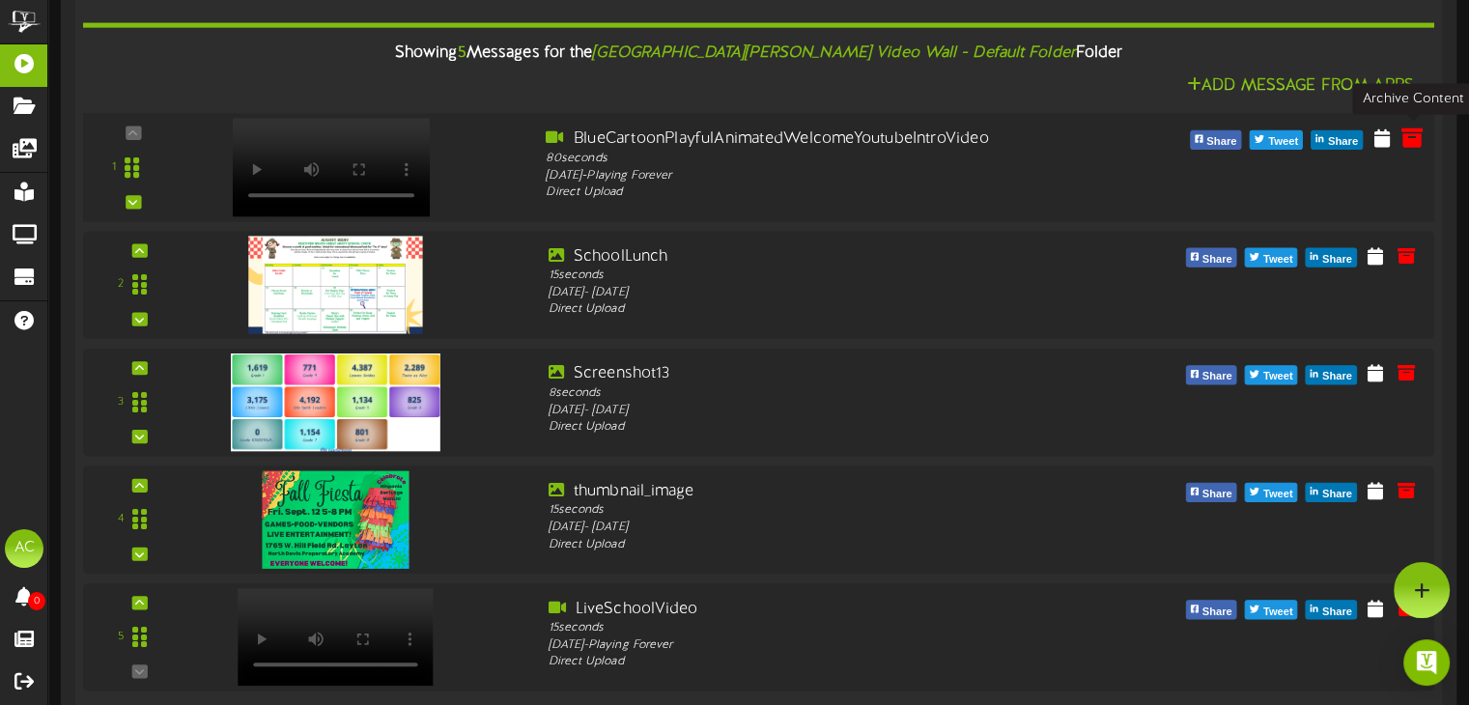
click at [1415, 140] on icon at bounding box center [1412, 136] width 21 height 21
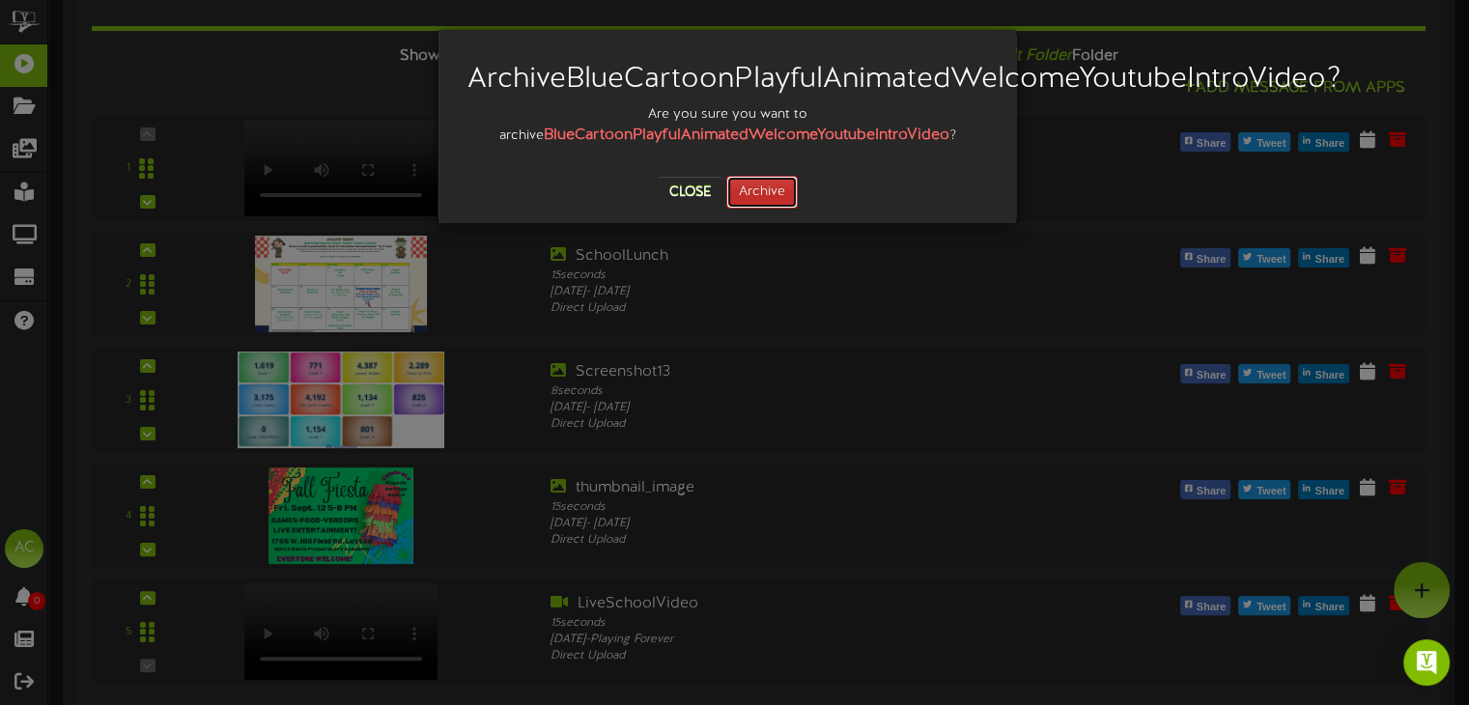
click at [777, 209] on button "Archive" at bounding box center [761, 192] width 71 height 33
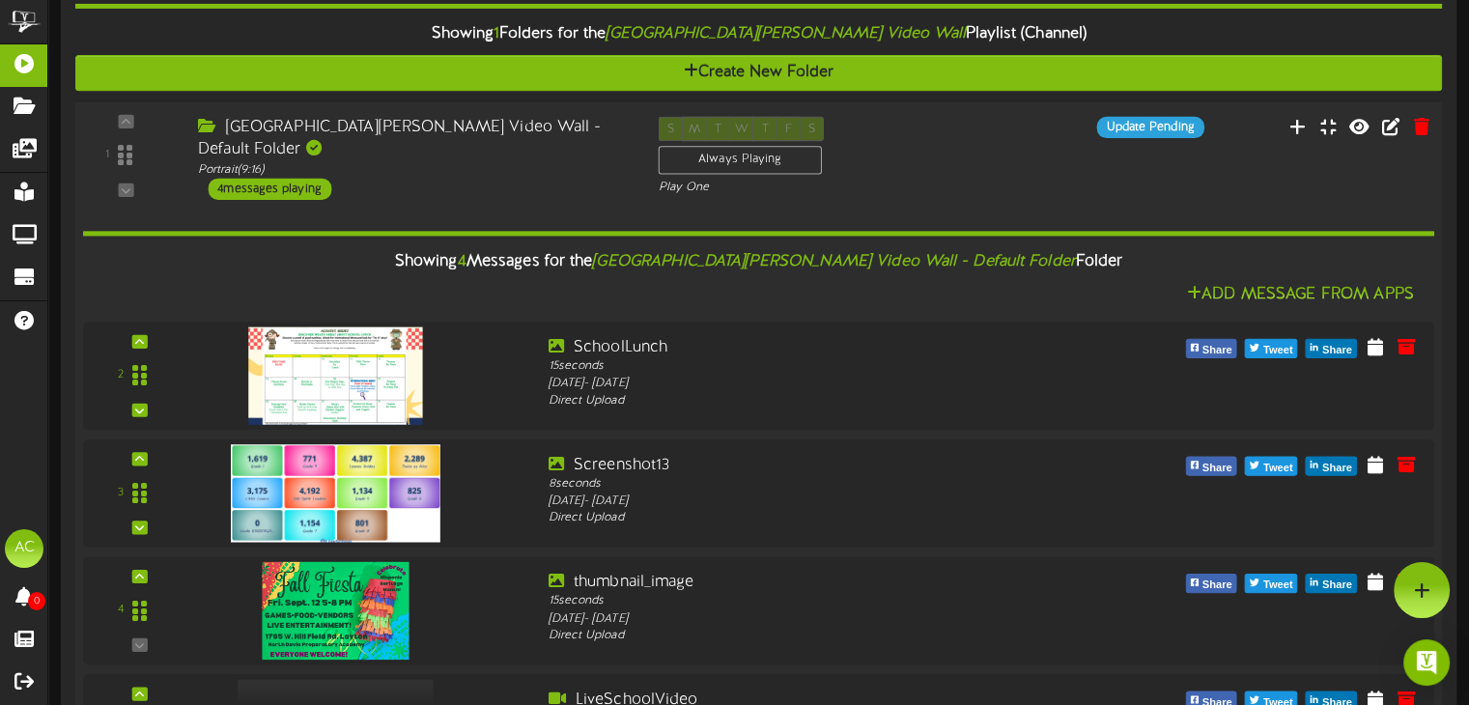
scroll to position [0, 0]
